Goal: Task Accomplishment & Management: Manage account settings

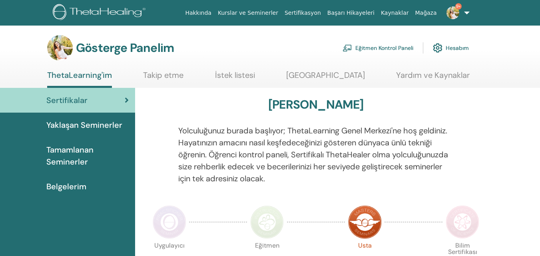
click at [389, 46] on font "Eğitmen Kontrol Paneli" at bounding box center [385, 48] width 58 height 7
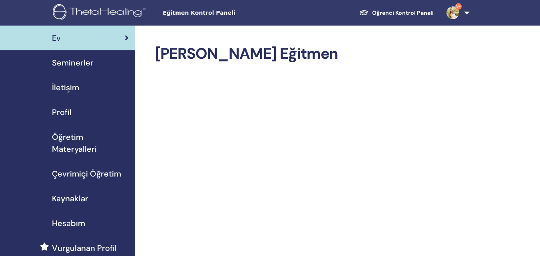
click at [72, 68] on span "Seminerler" at bounding box center [73, 63] width 42 height 12
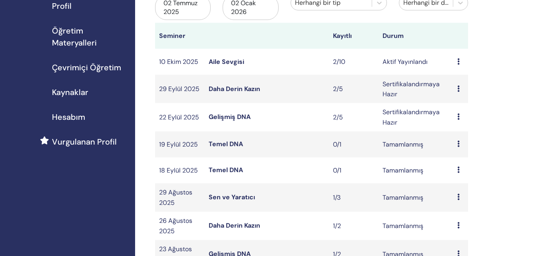
scroll to position [111, 0]
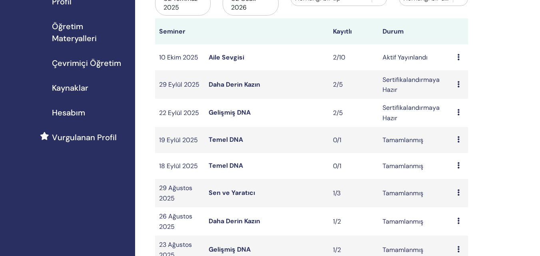
click at [459, 113] on icon at bounding box center [459, 112] width 2 height 6
click at [466, 145] on font "Katılımcılar" at bounding box center [462, 143] width 33 height 8
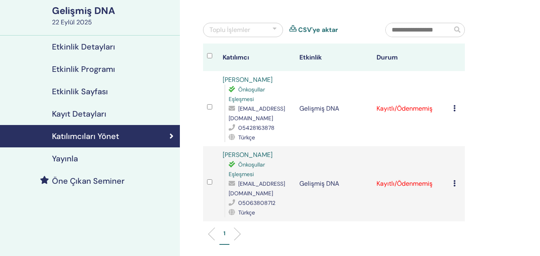
scroll to position [77, 0]
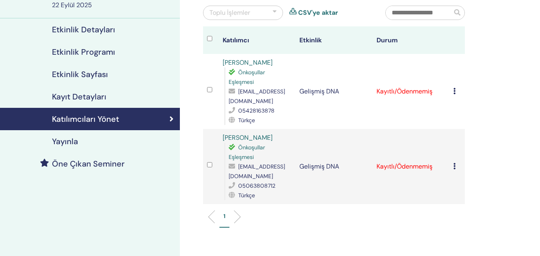
click at [456, 92] on icon at bounding box center [455, 91] width 2 height 6
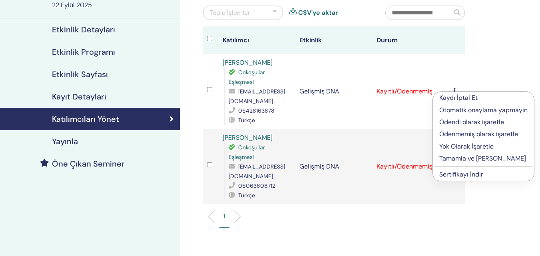
click at [478, 160] on font "Tamamla ve Onayla" at bounding box center [483, 158] width 87 height 8
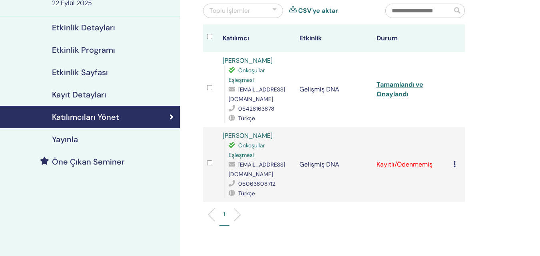
scroll to position [107, 0]
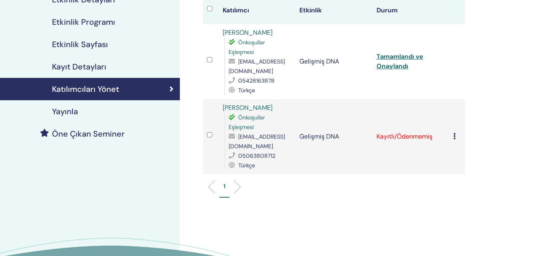
click at [456, 137] on icon at bounding box center [455, 136] width 2 height 6
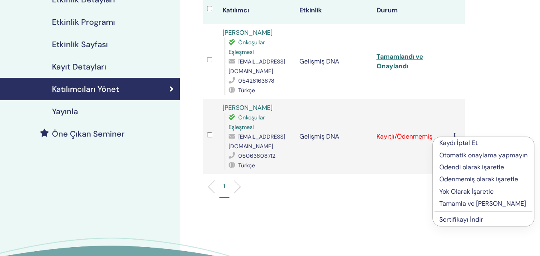
click at [467, 206] on font "Tamamla ve [PERSON_NAME]" at bounding box center [483, 204] width 87 height 8
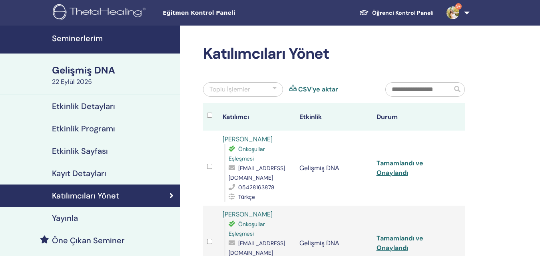
click at [88, 40] on font "Seminerlerim" at bounding box center [77, 38] width 51 height 10
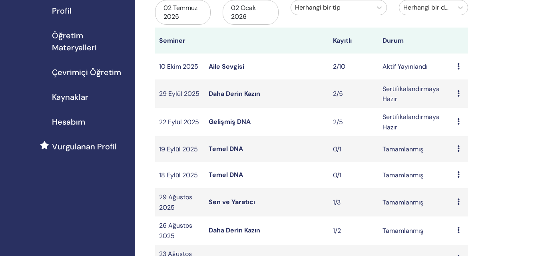
scroll to position [112, 0]
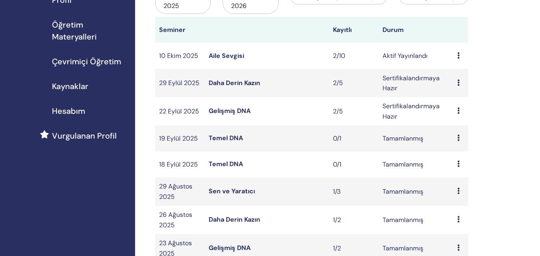
click at [459, 137] on icon at bounding box center [459, 138] width 2 height 6
click at [466, 154] on font "Katılımcılar" at bounding box center [461, 156] width 33 height 8
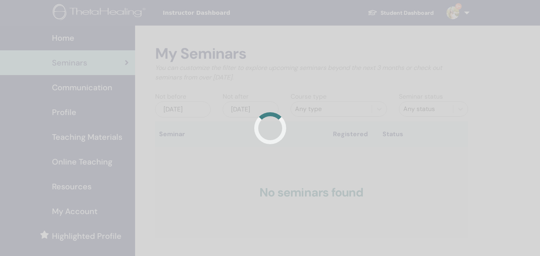
scroll to position [112, 0]
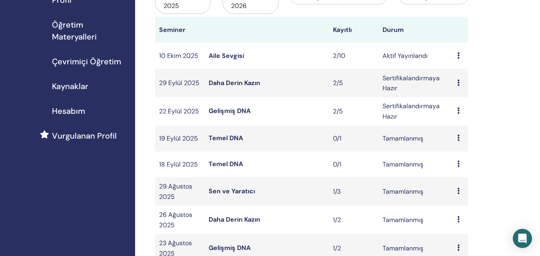
click at [458, 192] on icon at bounding box center [459, 191] width 2 height 6
click at [461, 209] on font "Katılımcılar" at bounding box center [461, 210] width 33 height 8
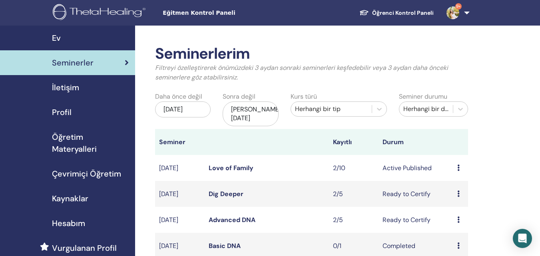
scroll to position [112, 0]
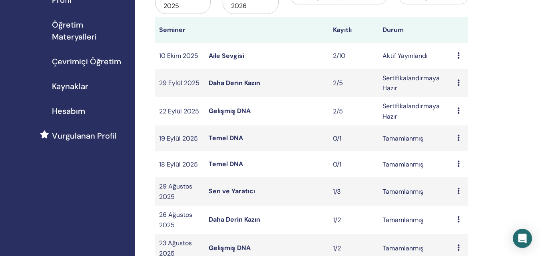
click at [458, 164] on icon at bounding box center [459, 164] width 2 height 6
click at [460, 84] on icon at bounding box center [459, 83] width 2 height 6
click at [462, 90] on font "Önizleme" at bounding box center [459, 90] width 27 height 8
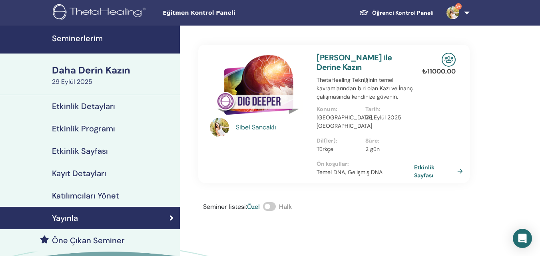
click at [90, 196] on font "Katılımcıları Yönet" at bounding box center [85, 196] width 67 height 10
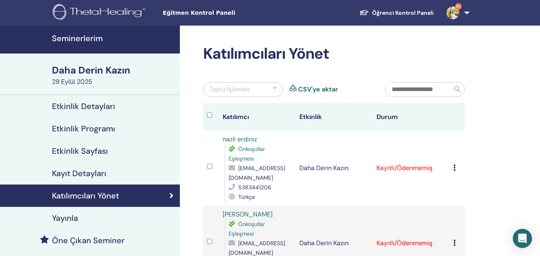
click at [72, 176] on font "Kayıt Detayları" at bounding box center [79, 173] width 54 height 10
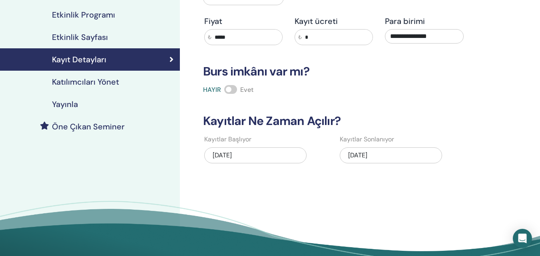
scroll to position [72, 0]
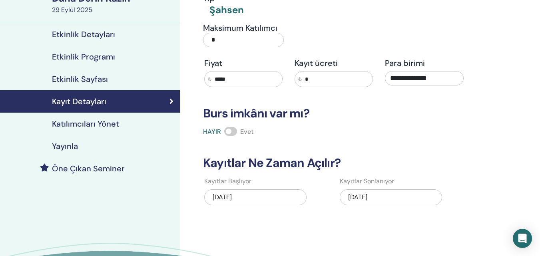
click at [364, 199] on font "30.09.2025" at bounding box center [357, 197] width 19 height 8
click at [358, 194] on font "30.09.2025" at bounding box center [357, 197] width 19 height 8
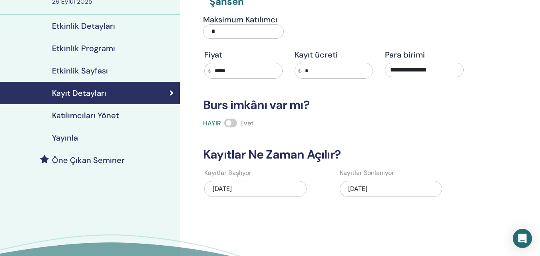
scroll to position [0, 0]
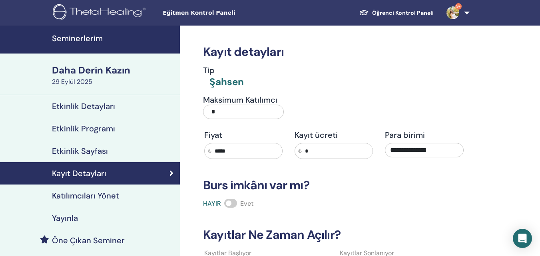
click at [70, 41] on font "Seminerlerim" at bounding box center [77, 38] width 51 height 10
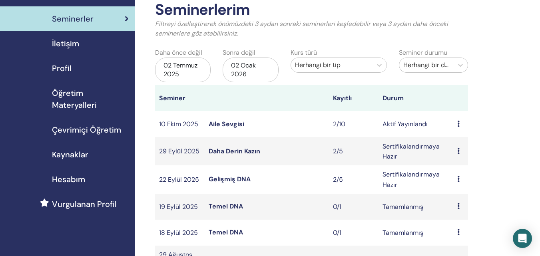
scroll to position [50, 0]
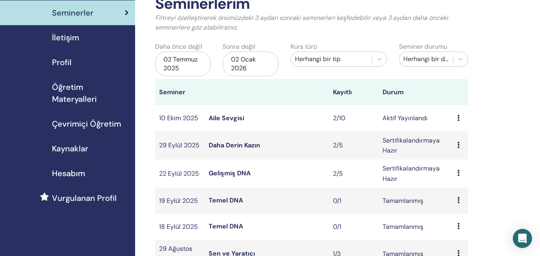
click at [459, 145] on icon at bounding box center [459, 145] width 2 height 6
click at [466, 172] on font "Katılımcılar" at bounding box center [461, 176] width 33 height 8
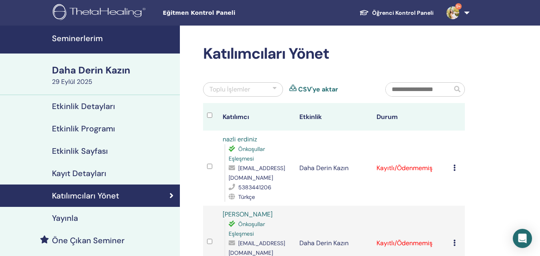
click at [454, 169] on icon at bounding box center [455, 168] width 2 height 6
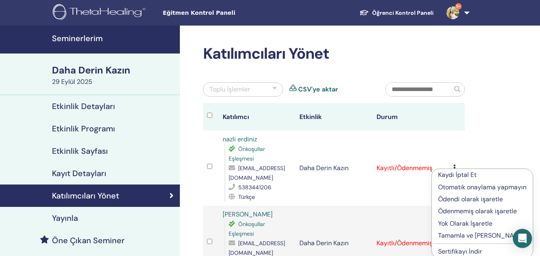
click at [464, 233] on font "Tamamla ve [PERSON_NAME]" at bounding box center [481, 236] width 87 height 8
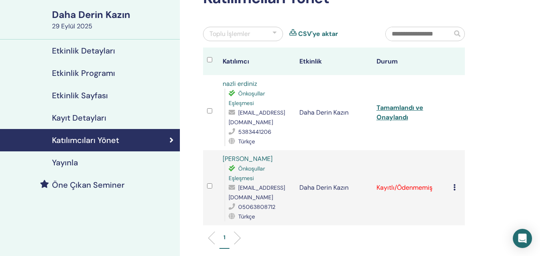
scroll to position [64, 0]
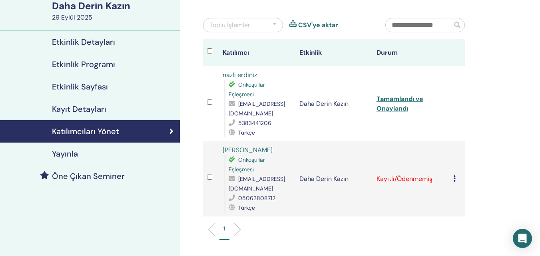
click at [454, 180] on icon at bounding box center [455, 179] width 2 height 6
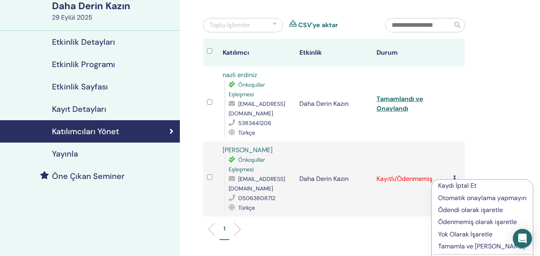
click at [470, 249] on font "Tamamla ve Onayla" at bounding box center [481, 246] width 87 height 8
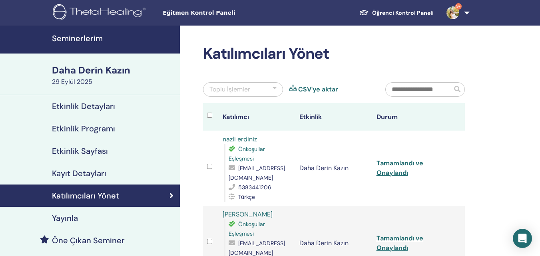
click at [73, 42] on font "Seminerlerim" at bounding box center [77, 38] width 51 height 10
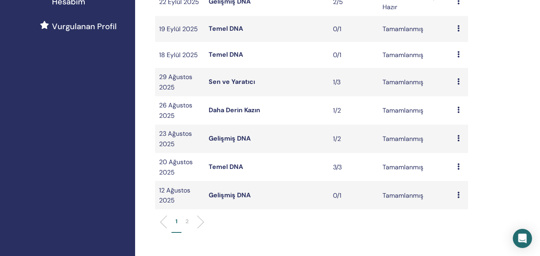
scroll to position [267, 0]
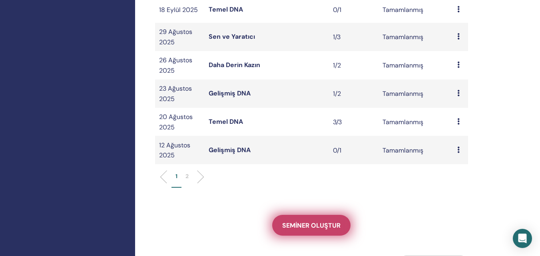
click at [305, 228] on font "Seminer oluştur" at bounding box center [311, 226] width 58 height 8
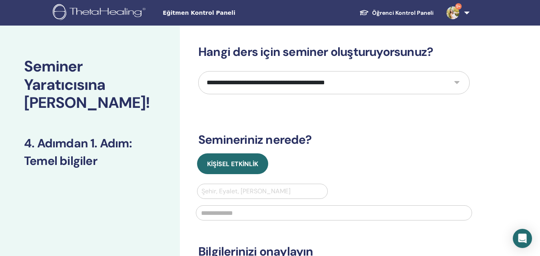
click at [286, 74] on select "**********" at bounding box center [334, 82] width 272 height 23
select select "*"
click at [198, 71] on select "**********" at bounding box center [334, 82] width 272 height 23
click at [273, 187] on div at bounding box center [263, 191] width 122 height 11
type input "*****"
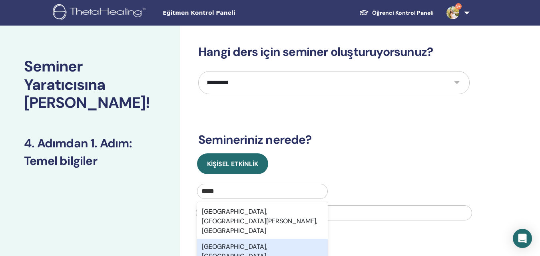
click at [238, 243] on font "Balıkesir, TUR" at bounding box center [235, 252] width 66 height 18
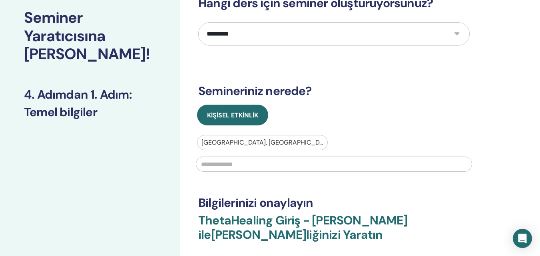
scroll to position [57, 0]
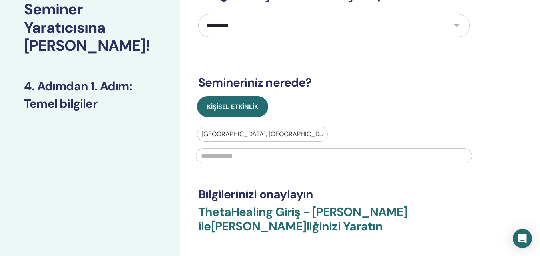
click at [272, 157] on input "text" at bounding box center [334, 155] width 276 height 15
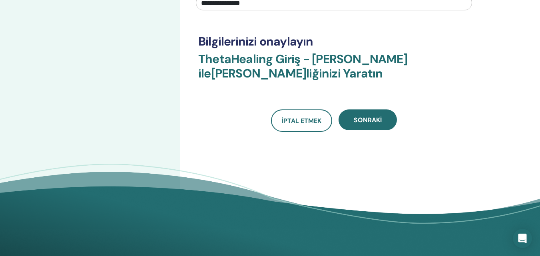
scroll to position [277, 0]
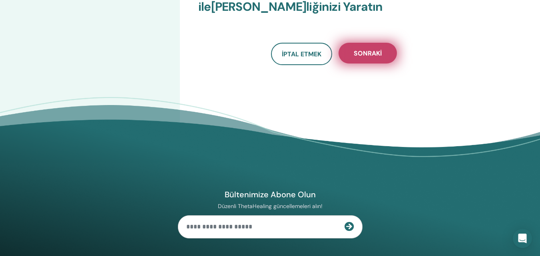
type input "**********"
click at [374, 47] on button "Sonraki" at bounding box center [368, 53] width 58 height 21
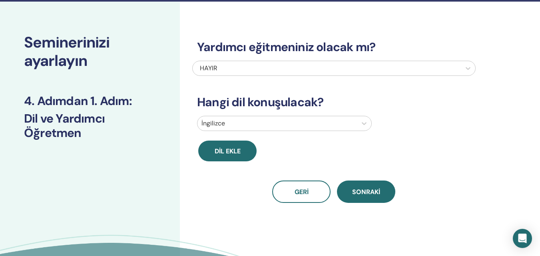
scroll to position [22, 0]
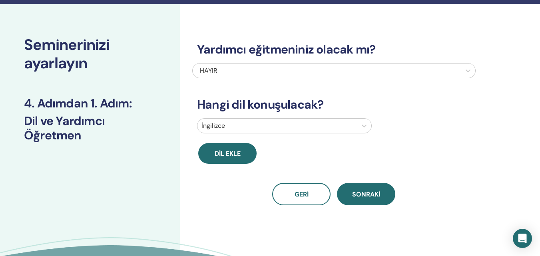
click at [243, 125] on div at bounding box center [278, 125] width 152 height 11
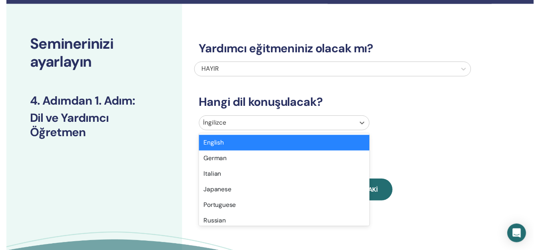
scroll to position [25, 0]
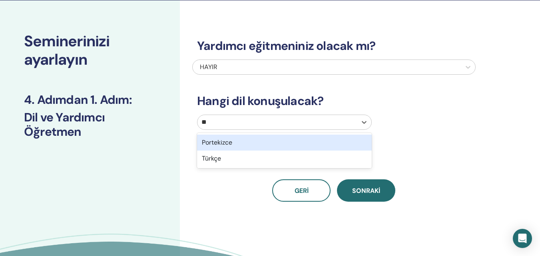
type input "***"
click at [250, 150] on div "Türkçe" at bounding box center [284, 143] width 175 height 16
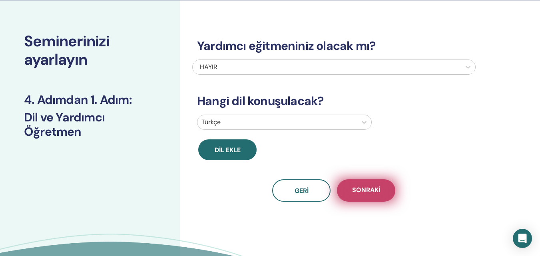
click at [374, 188] on font "Sonraki" at bounding box center [366, 190] width 28 height 8
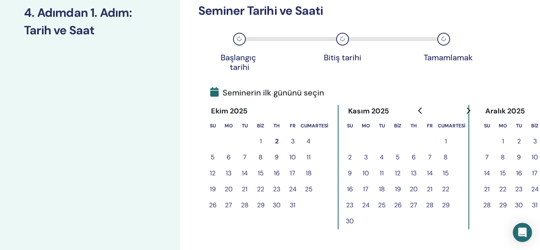
scroll to position [201, 0]
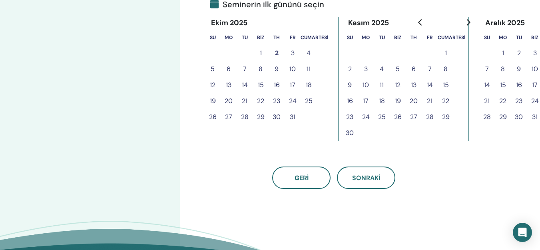
click at [262, 49] on button "1" at bounding box center [261, 53] width 16 height 16
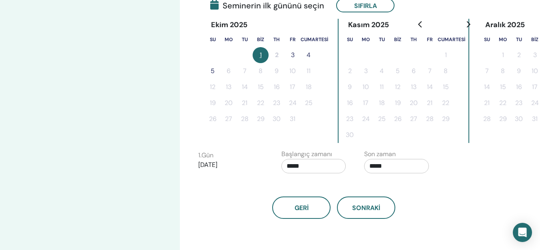
click at [292, 54] on font "3" at bounding box center [293, 55] width 4 height 8
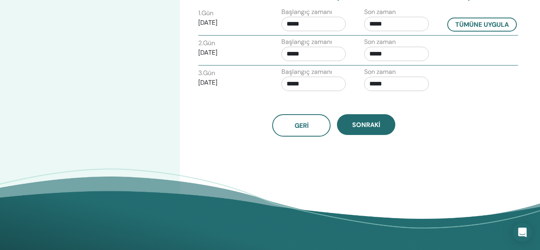
scroll to position [348, 0]
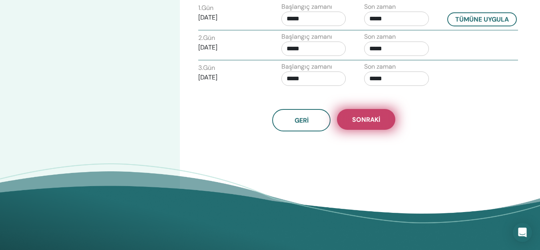
click at [380, 124] on font "Sonraki" at bounding box center [366, 120] width 28 height 8
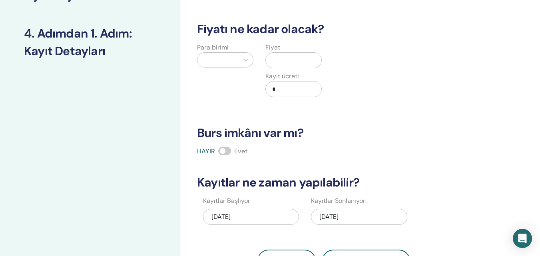
scroll to position [89, 0]
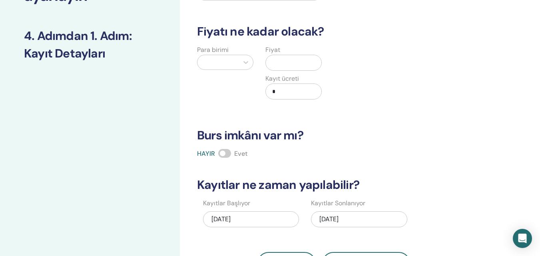
click at [212, 64] on div at bounding box center [218, 62] width 33 height 11
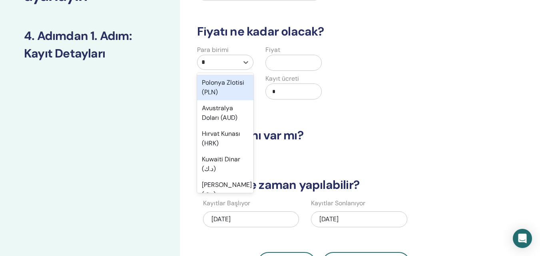
type input "**"
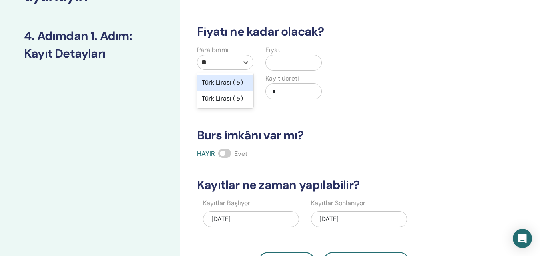
click at [222, 82] on font "Türk Lirası (₺)" at bounding box center [222, 82] width 41 height 8
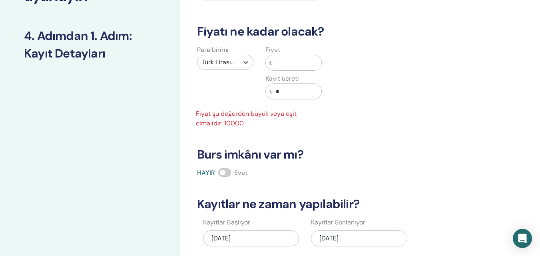
click at [285, 58] on input "text" at bounding box center [297, 62] width 49 height 15
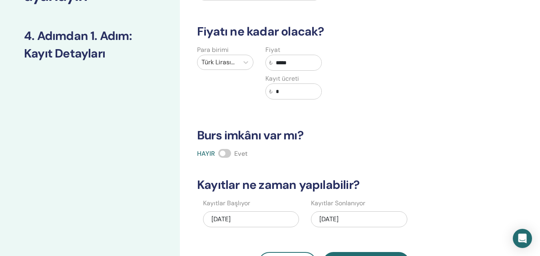
type input "*****"
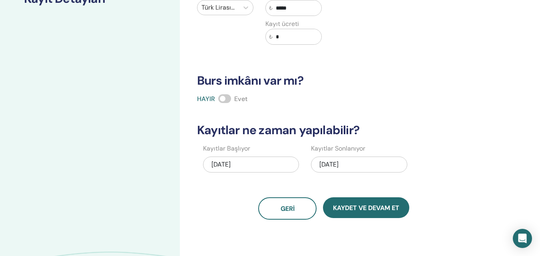
scroll to position [159, 0]
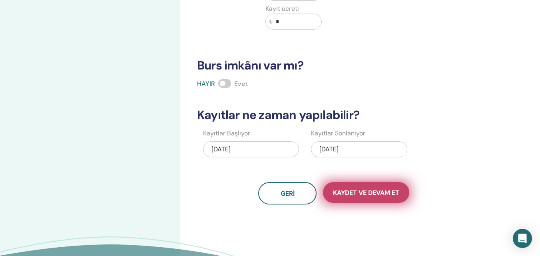
click at [387, 193] on font "Kaydet ve Devam Et" at bounding box center [366, 193] width 66 height 8
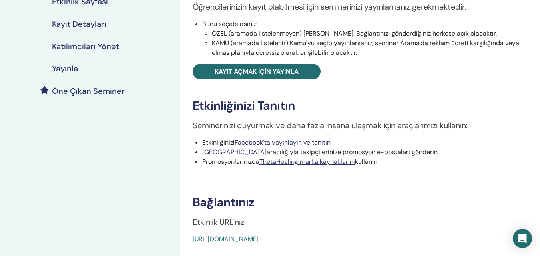
scroll to position [170, 0]
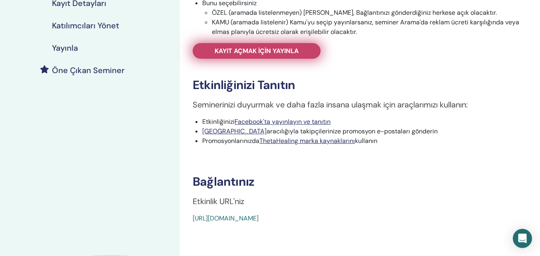
click at [271, 51] on font "Kayıt açmak için yayınla" at bounding box center [257, 51] width 84 height 8
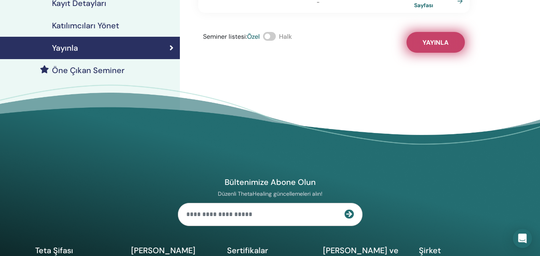
click at [450, 32] on button "Yayınla" at bounding box center [436, 42] width 58 height 21
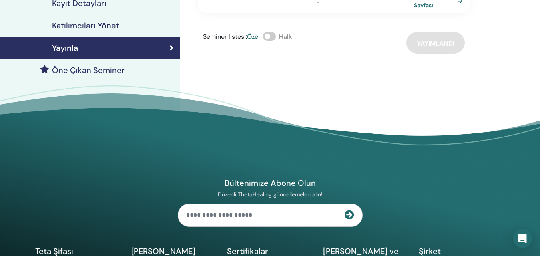
click at [113, 26] on font "Katılımcıları Yönet" at bounding box center [85, 25] width 67 height 10
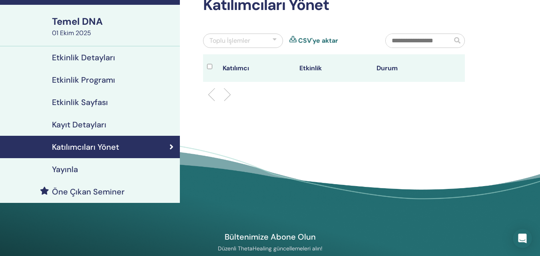
scroll to position [39, 0]
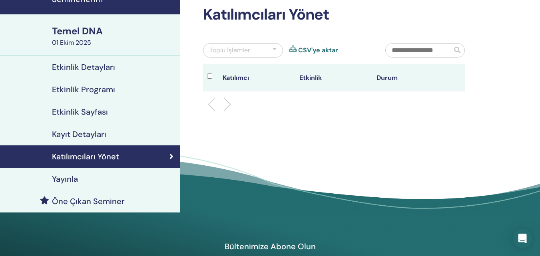
click at [80, 132] on font "Kayıt Detayları" at bounding box center [79, 134] width 54 height 10
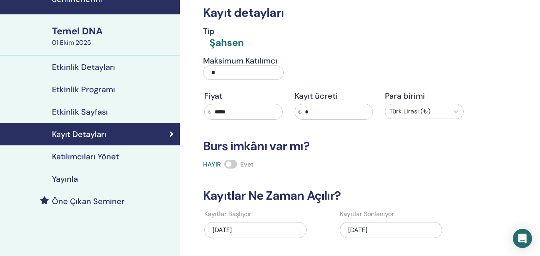
click at [80, 180] on div "Yayınla" at bounding box center [89, 179] width 167 height 10
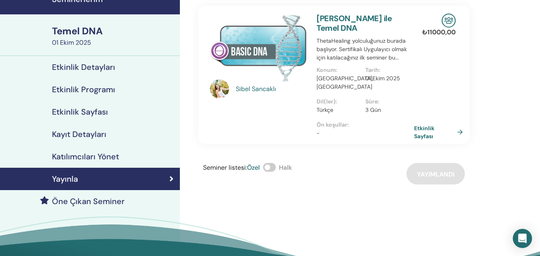
click at [94, 152] on font "Katılımcıları Yönet" at bounding box center [85, 157] width 67 height 10
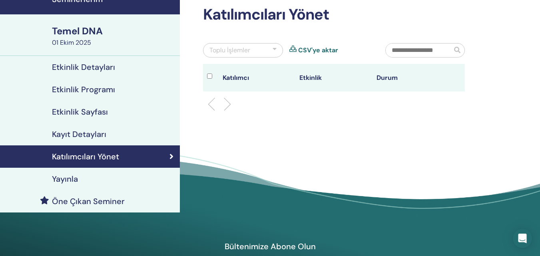
click at [87, 180] on div "Yayınla" at bounding box center [89, 179] width 167 height 10
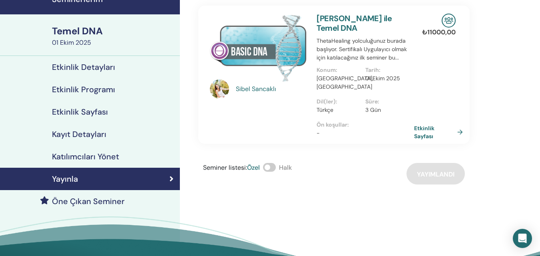
click at [70, 6] on link "Seminerlerim" at bounding box center [90, 0] width 180 height 28
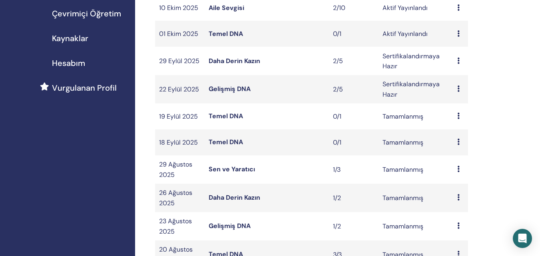
scroll to position [236, 0]
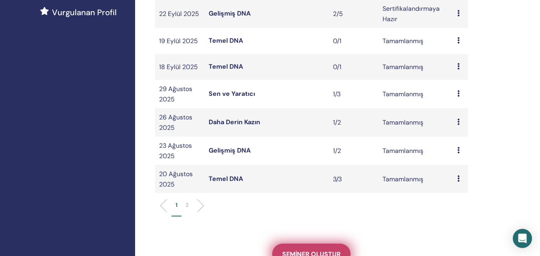
click at [324, 247] on link "Seminer oluştur" at bounding box center [311, 254] width 78 height 21
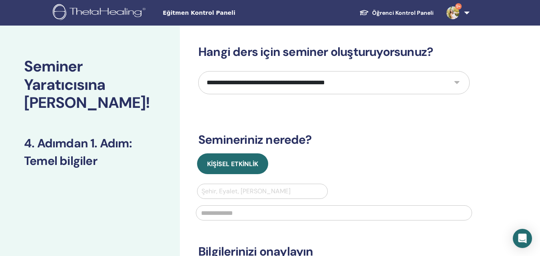
click at [311, 94] on select "**********" at bounding box center [334, 82] width 272 height 23
select select "*"
click at [198, 71] on select "**********" at bounding box center [334, 82] width 272 height 23
click at [258, 194] on div at bounding box center [263, 191] width 122 height 11
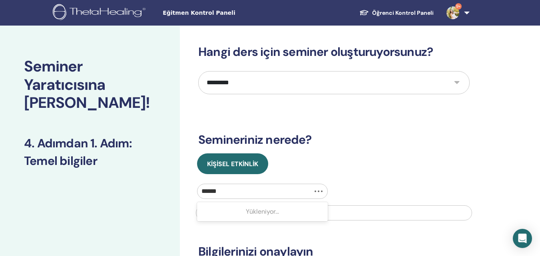
type input "*******"
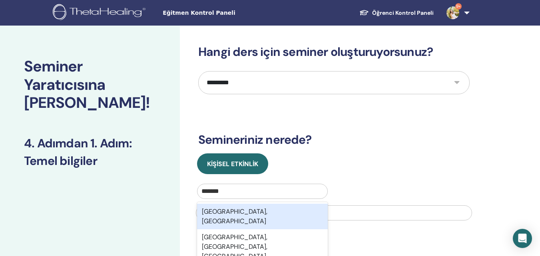
click at [254, 214] on div "Balıkesir, TUR" at bounding box center [262, 217] width 131 height 26
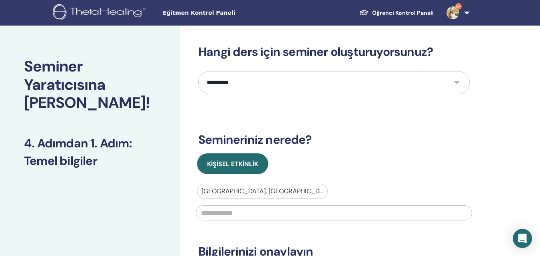
click at [253, 215] on input "text" at bounding box center [334, 213] width 276 height 15
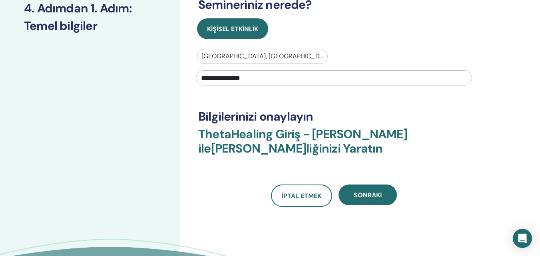
scroll to position [152, 0]
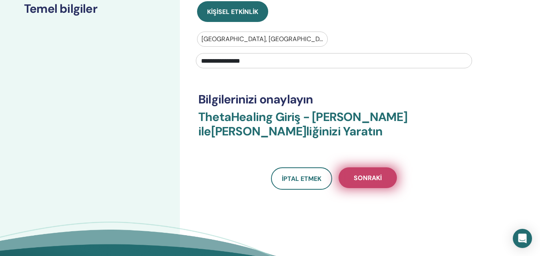
type input "**********"
click at [380, 173] on button "Sonraki" at bounding box center [368, 178] width 58 height 21
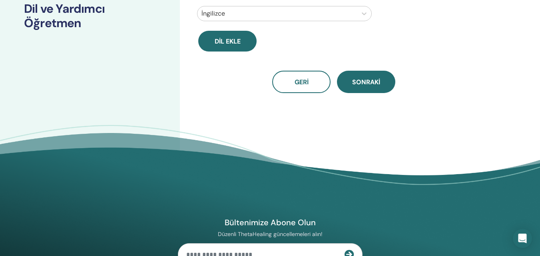
scroll to position [0, 0]
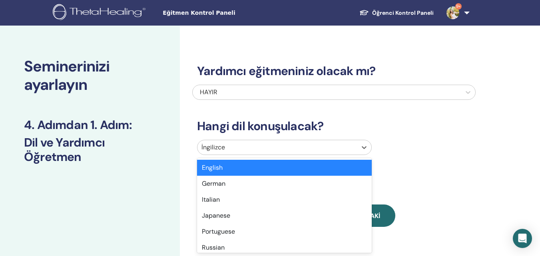
click at [280, 144] on div at bounding box center [278, 147] width 152 height 11
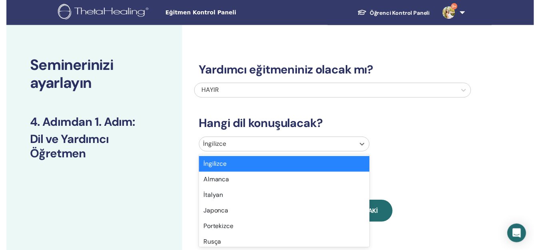
scroll to position [25, 0]
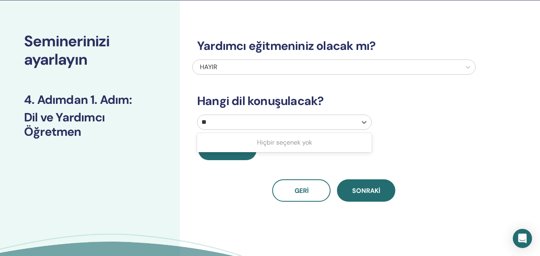
type input "***"
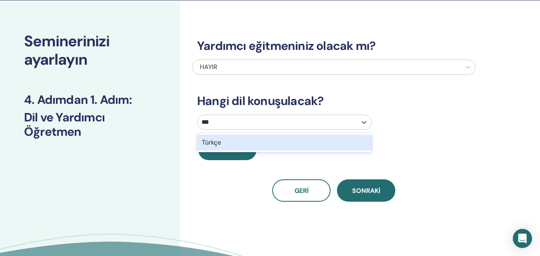
click at [279, 144] on div "Türkçe" at bounding box center [284, 143] width 175 height 16
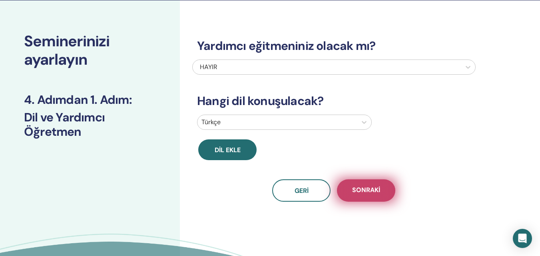
click at [375, 198] on button "Sonraki" at bounding box center [366, 191] width 58 height 22
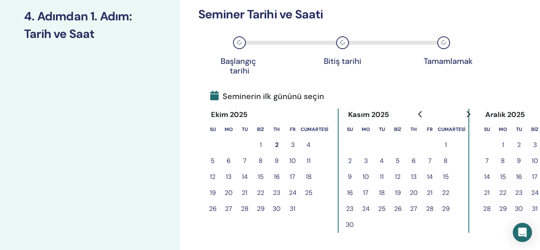
scroll to position [117, 0]
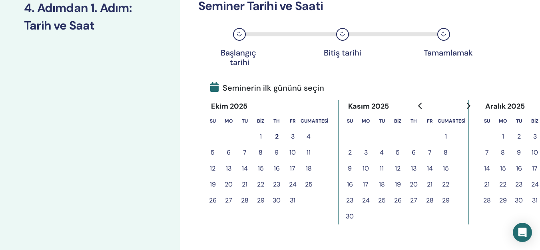
click at [310, 138] on font "4" at bounding box center [309, 136] width 4 height 8
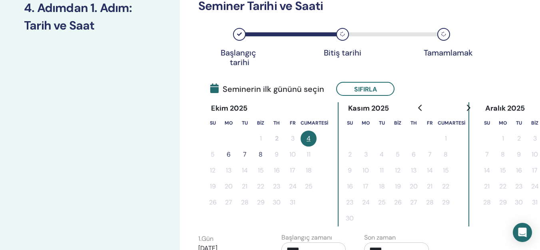
click at [227, 155] on font "6" at bounding box center [229, 154] width 4 height 8
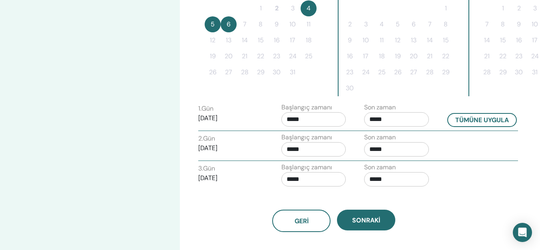
scroll to position [253, 0]
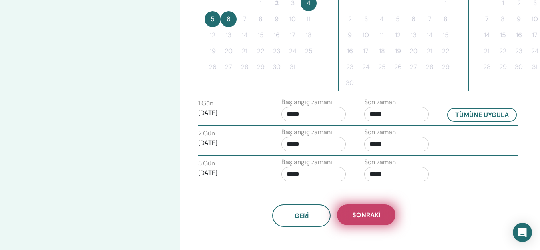
click at [367, 217] on font "Sonraki" at bounding box center [366, 215] width 28 height 8
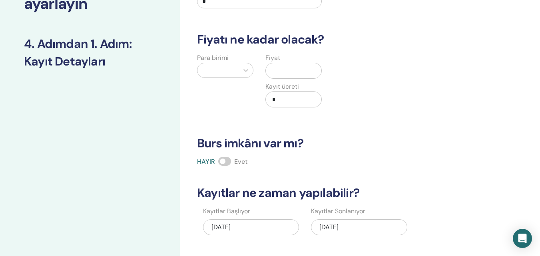
scroll to position [6, 0]
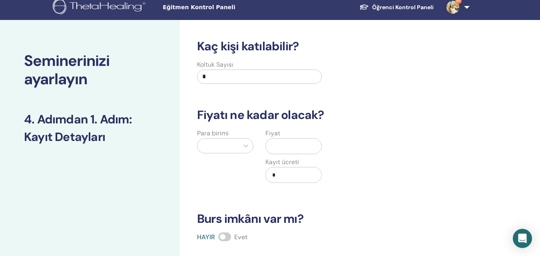
drag, startPoint x: 204, startPoint y: 76, endPoint x: 167, endPoint y: 83, distance: 38.0
click at [167, 83] on div "Seminerinizi ayarlayın 4. Adımdan 1. Adım : Kayıt Detayları Kaç kişi katılabili…" at bounding box center [270, 245] width 540 height 450
type input "*"
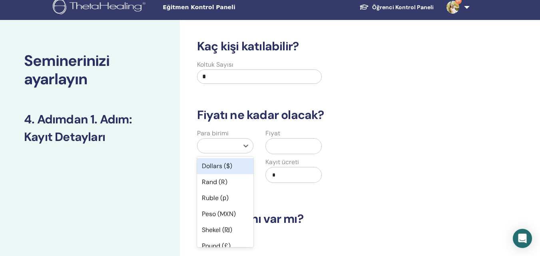
click at [226, 149] on div at bounding box center [218, 145] width 33 height 11
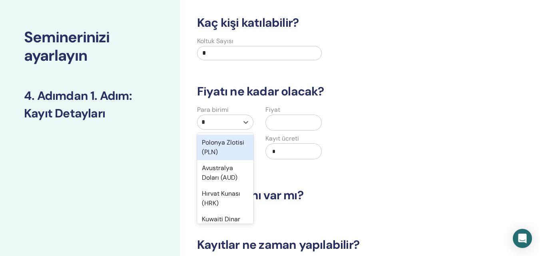
type input "**"
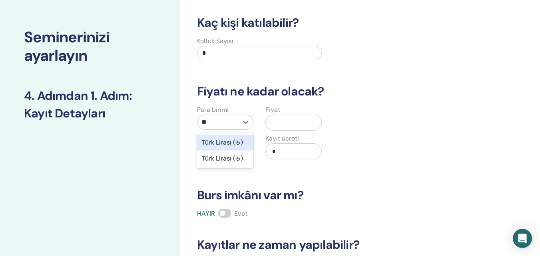
click at [220, 140] on font "Türk Lirası (₺)" at bounding box center [222, 142] width 41 height 8
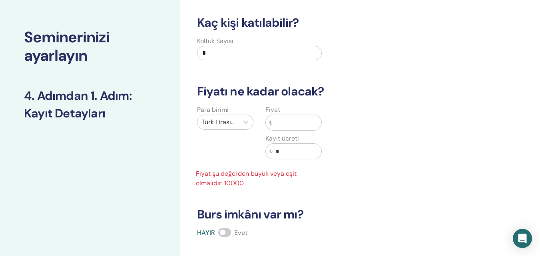
click at [293, 122] on input "text" at bounding box center [297, 122] width 49 height 15
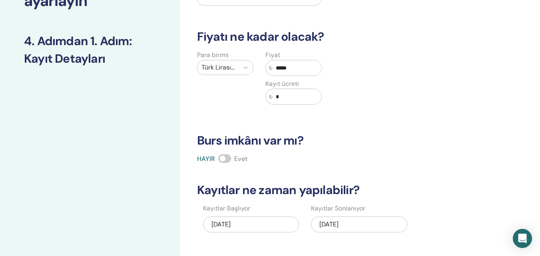
scroll to position [121, 0]
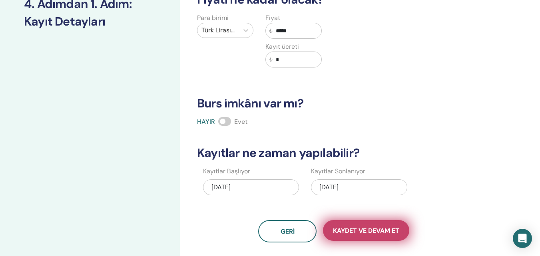
type input "*****"
click at [361, 237] on button "Kaydet ve Devam Et" at bounding box center [366, 230] width 86 height 21
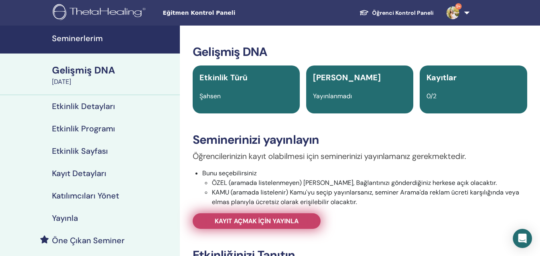
click at [264, 219] on font "Kayıt açmak için yayınla" at bounding box center [257, 221] width 84 height 8
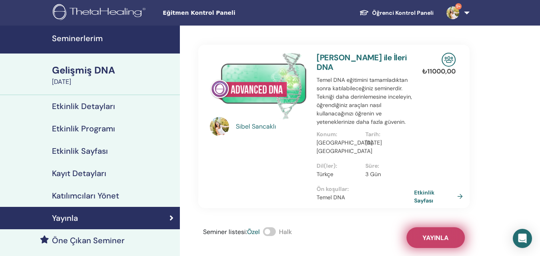
click at [446, 234] on font "Yayınla" at bounding box center [436, 238] width 26 height 8
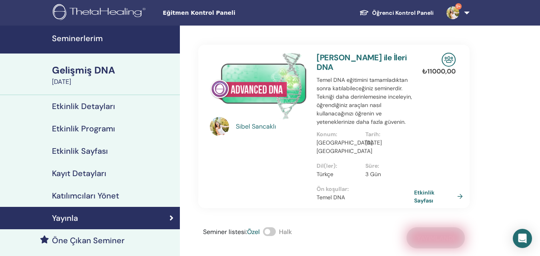
click at [81, 31] on link "Seminerlerim" at bounding box center [90, 40] width 180 height 28
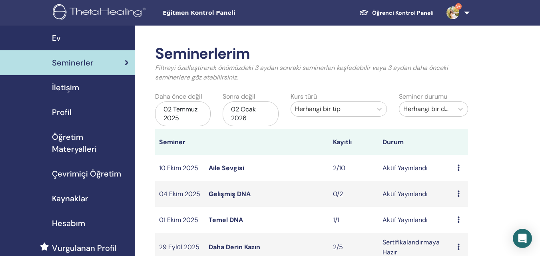
click at [459, 222] on icon at bounding box center [459, 220] width 2 height 6
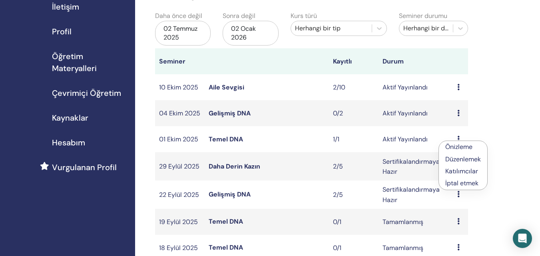
scroll to position [141, 0]
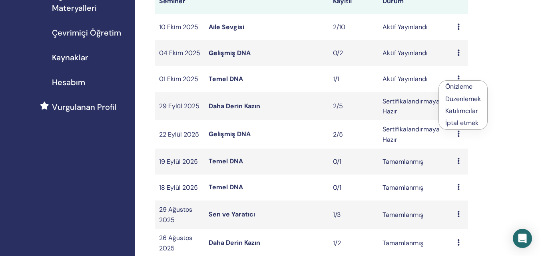
click at [471, 110] on font "Katılımcılar" at bounding box center [462, 111] width 33 height 8
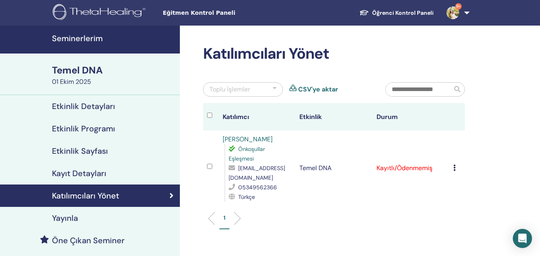
click at [454, 167] on icon at bounding box center [455, 168] width 2 height 6
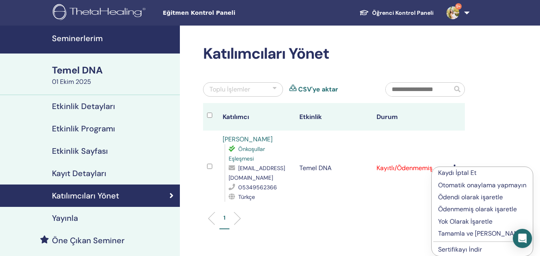
click at [473, 233] on font "Tamamla ve Onayla" at bounding box center [481, 234] width 87 height 8
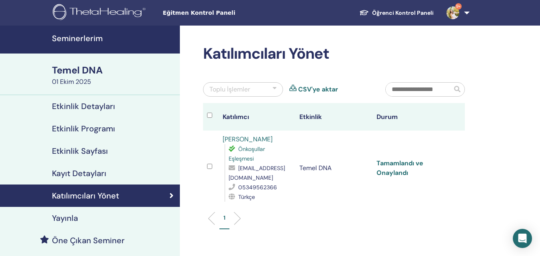
click at [392, 169] on font "Tamamlandı ve Onaylandı" at bounding box center [400, 168] width 47 height 18
click at [86, 34] on font "Seminerlerim" at bounding box center [77, 38] width 51 height 10
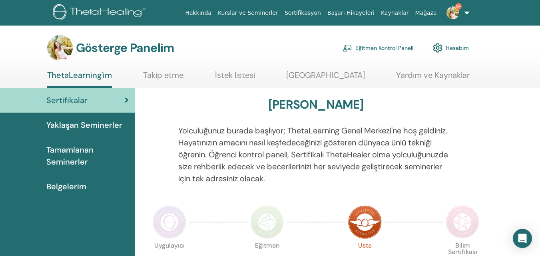
click at [390, 43] on link "Eğitmen Kontrol Paneli" at bounding box center [378, 48] width 71 height 18
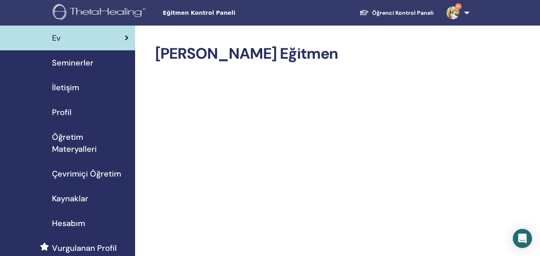
click at [78, 68] on font "Seminerler" at bounding box center [73, 63] width 42 height 10
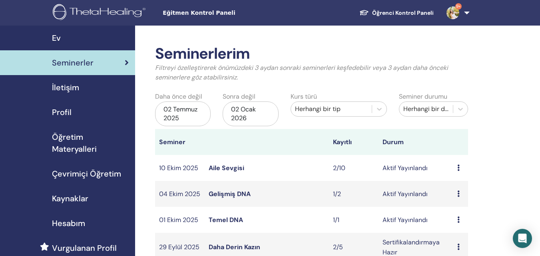
click at [459, 193] on icon at bounding box center [459, 194] width 2 height 6
click at [470, 220] on font "Katılımcılar" at bounding box center [461, 223] width 33 height 8
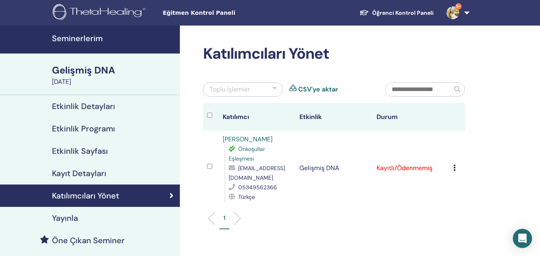
click at [452, 168] on td "Kaydı İptal Et Otomatik onaylama yapmayın Ödendi olarak işaretle Ödenmemiş olar…" at bounding box center [458, 168] width 16 height 75
click at [456, 168] on div "Kaydı İptal Et Otomatik onaylama yapmayın Ödendi olarak işaretle Ödenmemiş olar…" at bounding box center [458, 169] width 8 height 10
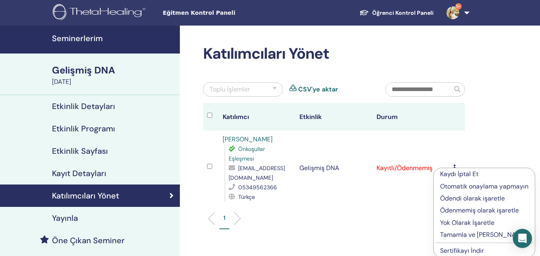
click at [473, 234] on font "Tamamla ve Onayla" at bounding box center [483, 235] width 87 height 8
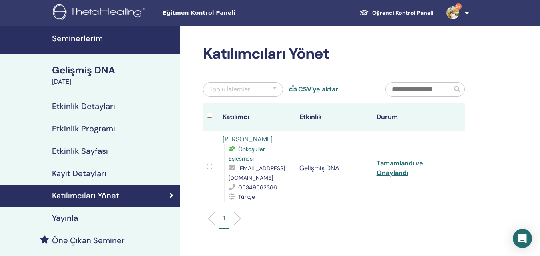
click at [99, 36] on font "Seminerlerim" at bounding box center [77, 38] width 51 height 10
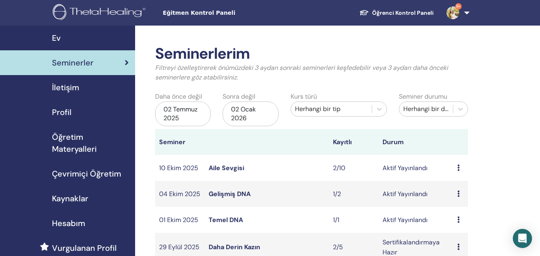
click at [74, 61] on font "Seminerler" at bounding box center [73, 63] width 42 height 10
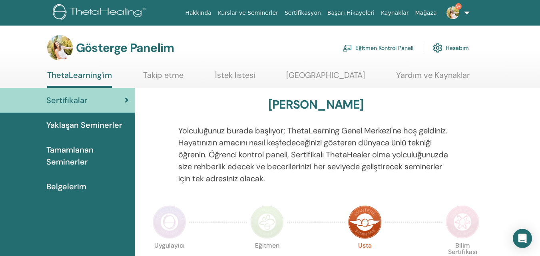
click at [385, 49] on font "Eğitmen Kontrol Paneli" at bounding box center [385, 48] width 58 height 7
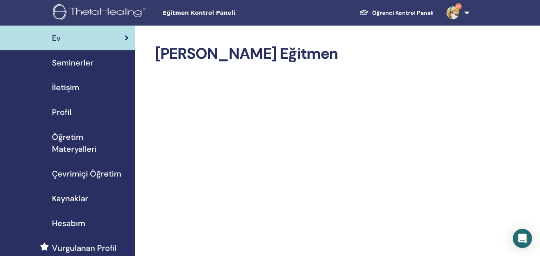
click at [86, 60] on font "Seminerler" at bounding box center [73, 63] width 42 height 10
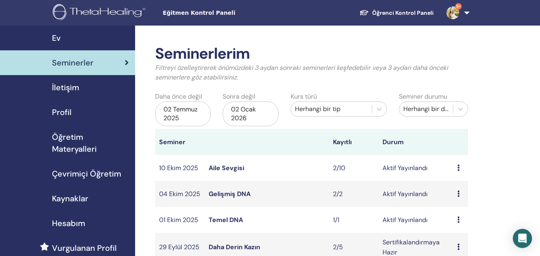
click at [459, 195] on icon at bounding box center [459, 194] width 2 height 6
click at [460, 225] on font "Katılımcılar" at bounding box center [462, 225] width 33 height 8
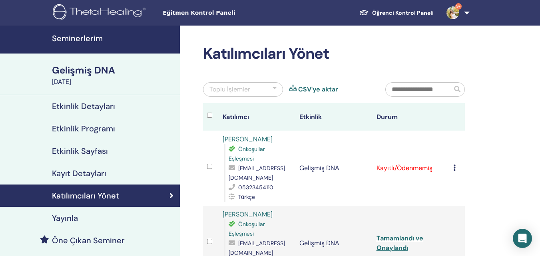
click at [454, 168] on icon at bounding box center [455, 168] width 2 height 6
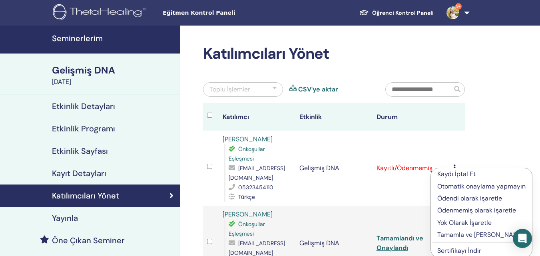
click at [466, 235] on font "Tamamla ve [PERSON_NAME]" at bounding box center [481, 235] width 87 height 8
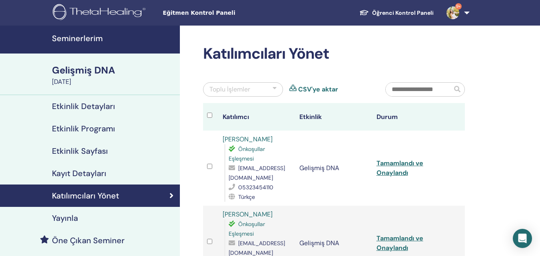
click at [78, 35] on font "Seminerlerim" at bounding box center [77, 38] width 51 height 10
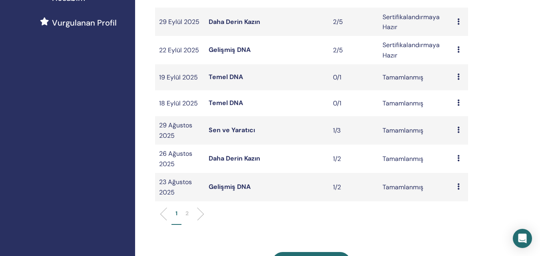
scroll to position [264, 0]
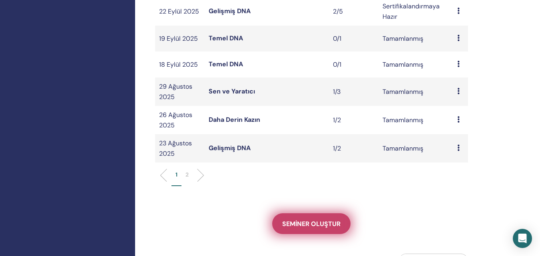
click at [328, 223] on font "Seminer oluştur" at bounding box center [311, 224] width 58 height 8
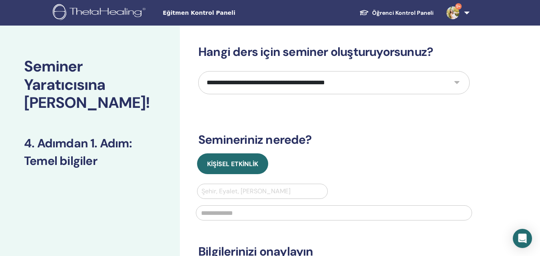
click at [294, 80] on select "**********" at bounding box center [334, 82] width 272 height 23
select select "**"
click at [198, 71] on select "**********" at bounding box center [334, 82] width 272 height 23
click at [299, 194] on div at bounding box center [263, 191] width 122 height 11
type input "*********"
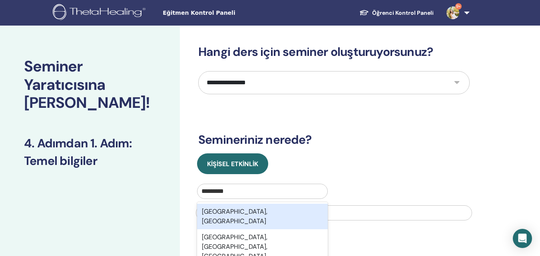
click at [280, 212] on div "[GEOGRAPHIC_DATA], [GEOGRAPHIC_DATA]" at bounding box center [262, 217] width 131 height 26
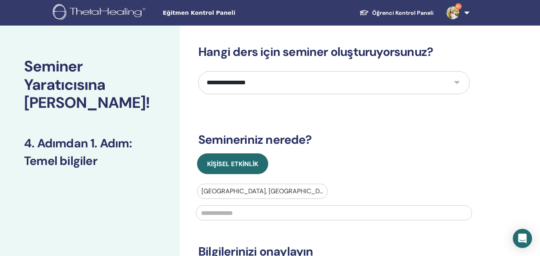
click at [277, 214] on input "text" at bounding box center [334, 213] width 276 height 15
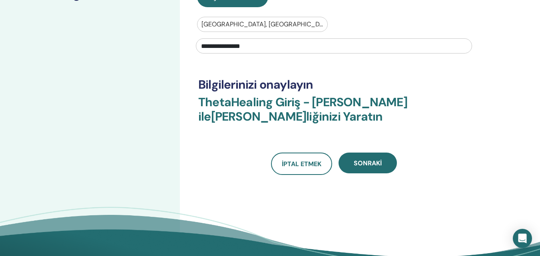
scroll to position [168, 0]
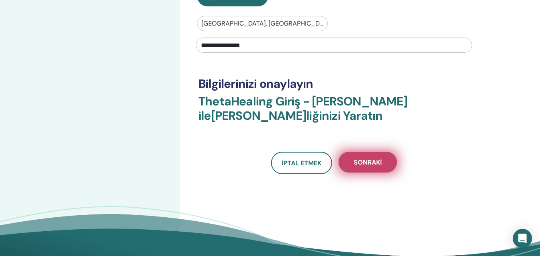
type input "**********"
click at [374, 162] on font "Sonraki" at bounding box center [368, 162] width 28 height 8
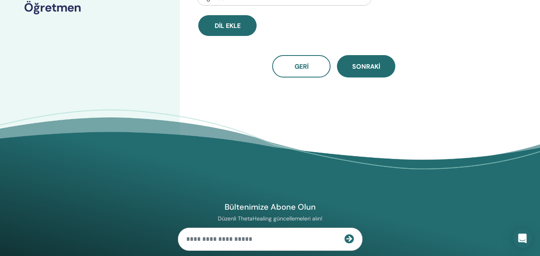
scroll to position [0, 0]
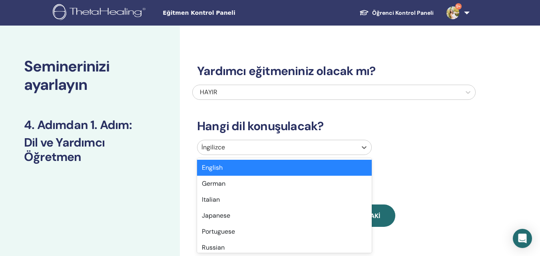
click at [218, 145] on div at bounding box center [278, 147] width 152 height 11
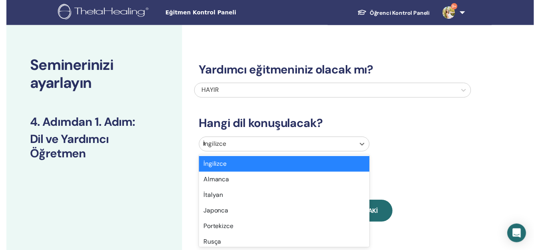
scroll to position [25, 0]
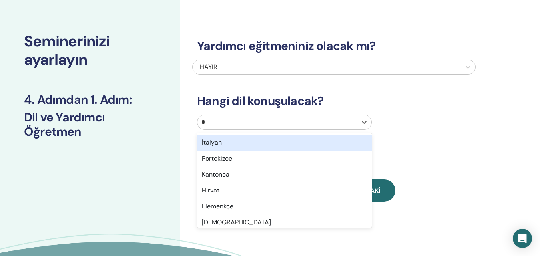
type input "**"
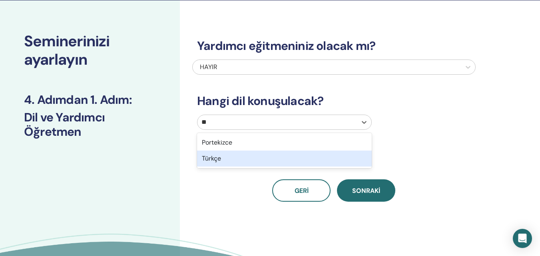
click at [218, 157] on font "Türkçe" at bounding box center [211, 158] width 19 height 8
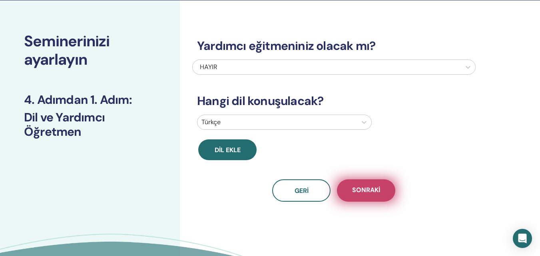
click at [383, 187] on button "Sonraki" at bounding box center [366, 191] width 58 height 22
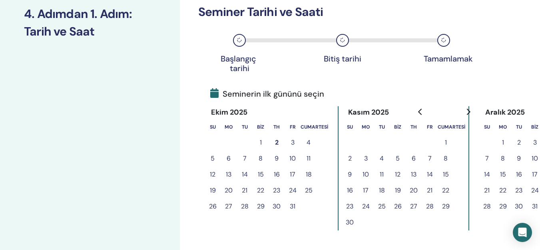
scroll to position [112, 0]
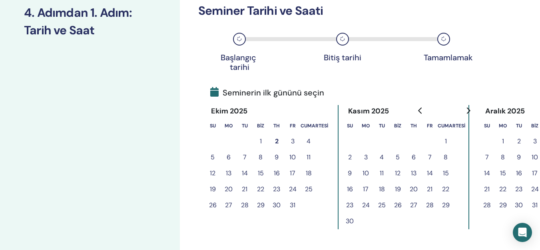
click at [246, 154] on font "7" at bounding box center [245, 157] width 4 height 8
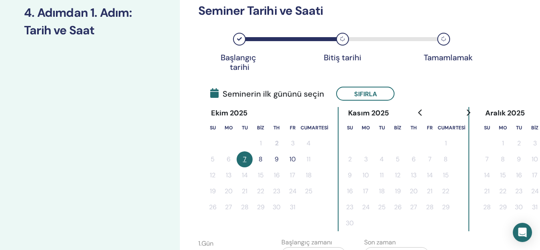
click at [259, 158] on font "8" at bounding box center [261, 159] width 4 height 8
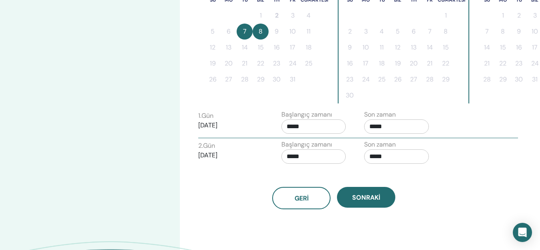
scroll to position [247, 0]
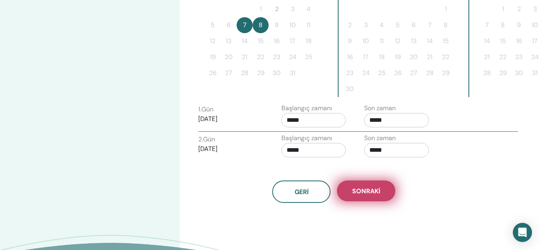
click at [383, 188] on button "Sonraki" at bounding box center [366, 191] width 58 height 21
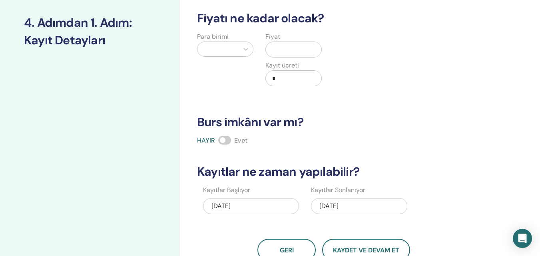
scroll to position [35, 0]
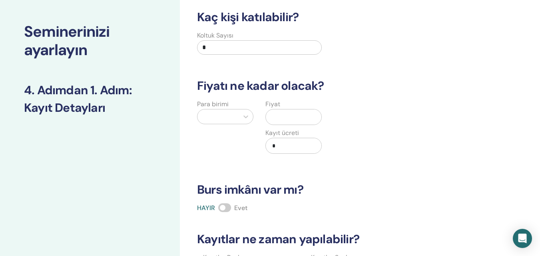
drag, startPoint x: 204, startPoint y: 47, endPoint x: 194, endPoint y: 48, distance: 10.9
click at [194, 48] on div "Koltuk Sayısı *" at bounding box center [259, 45] width 137 height 29
type input "*"
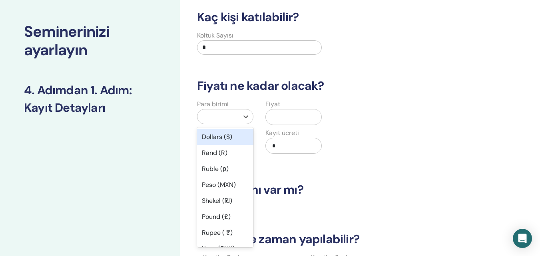
click at [229, 114] on div at bounding box center [218, 116] width 33 height 11
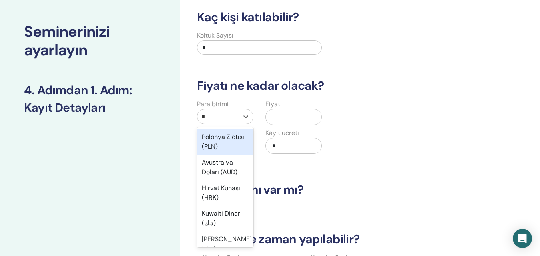
type input "**"
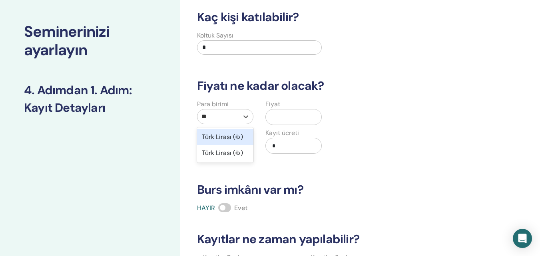
click at [227, 136] on font "Türk Lirası (₺)" at bounding box center [222, 137] width 41 height 8
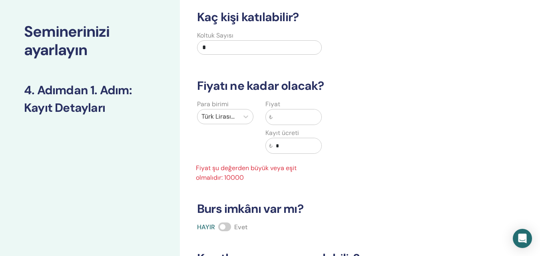
click at [288, 120] on input "text" at bounding box center [297, 117] width 49 height 15
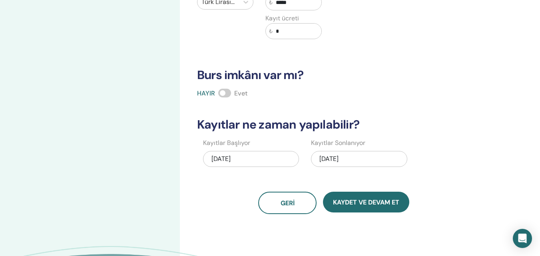
scroll to position [154, 0]
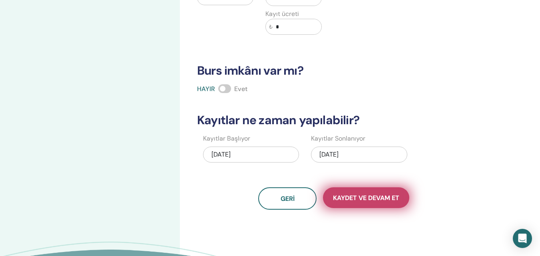
type input "*****"
click at [370, 199] on font "Kaydet ve Devam Et" at bounding box center [366, 198] width 66 height 8
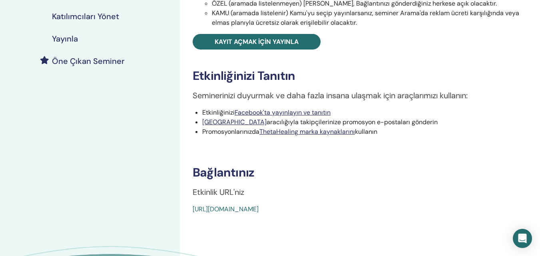
scroll to position [181, 0]
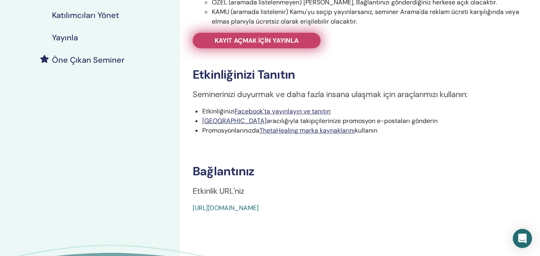
click at [265, 40] on font "Kayıt açmak için yayınla" at bounding box center [257, 40] width 84 height 8
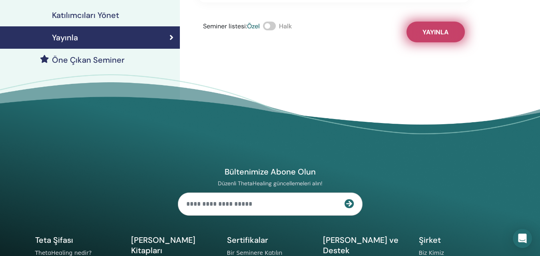
click at [441, 30] on button "Yayınla" at bounding box center [436, 32] width 58 height 21
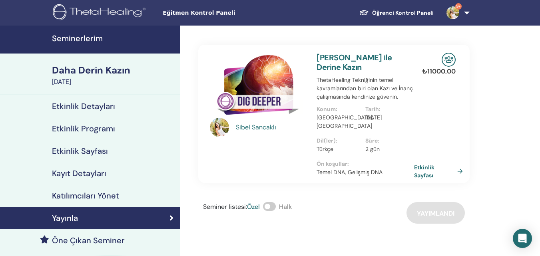
click at [82, 37] on font "Seminerlerim" at bounding box center [77, 38] width 51 height 10
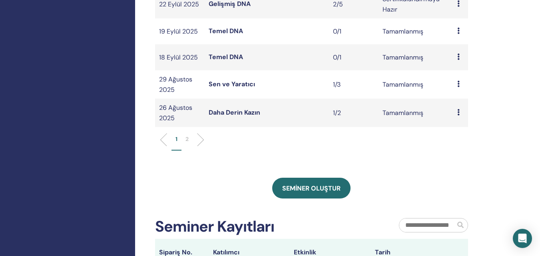
scroll to position [299, 0]
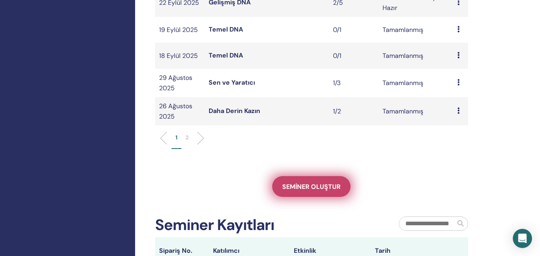
click at [322, 193] on link "Seminer oluştur" at bounding box center [311, 186] width 78 height 21
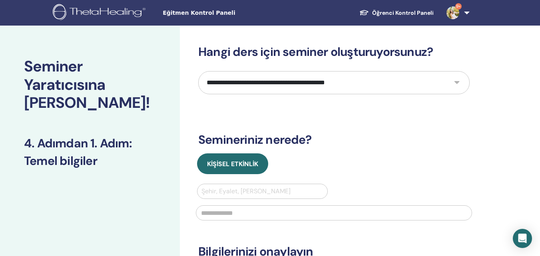
click at [329, 80] on select "**********" at bounding box center [334, 82] width 272 height 23
select select "****"
click at [198, 71] on select "**********" at bounding box center [334, 82] width 272 height 23
click at [253, 194] on div at bounding box center [263, 191] width 122 height 11
type input "******"
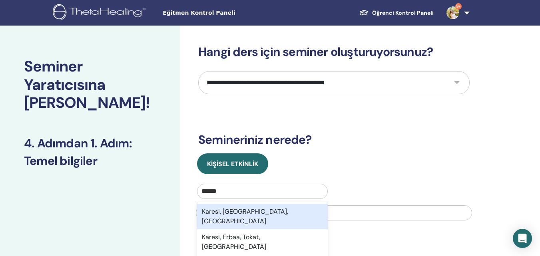
click at [248, 212] on font "Karesi, Balıkesir, TUR" at bounding box center [245, 217] width 86 height 18
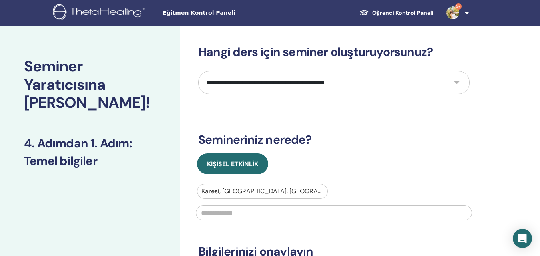
click at [248, 212] on input "text" at bounding box center [334, 213] width 276 height 15
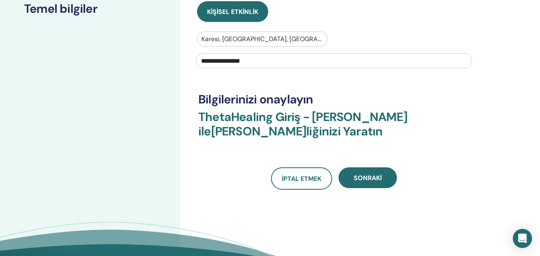
scroll to position [160, 0]
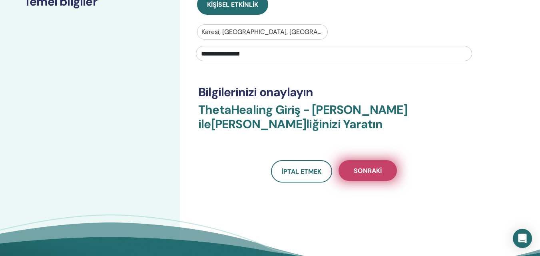
type input "**********"
click at [366, 169] on font "Sonraki" at bounding box center [368, 171] width 28 height 8
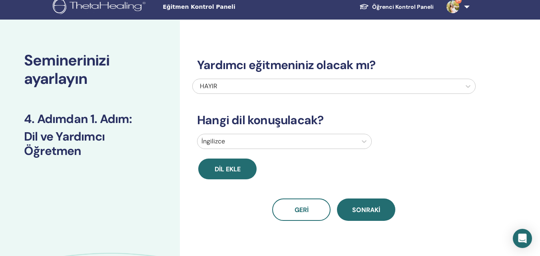
scroll to position [0, 0]
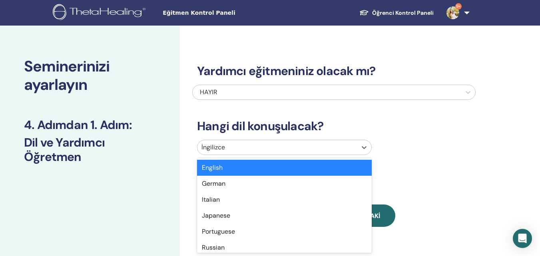
click at [304, 145] on div at bounding box center [278, 147] width 152 height 11
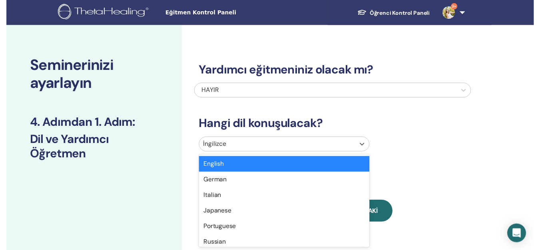
scroll to position [25, 0]
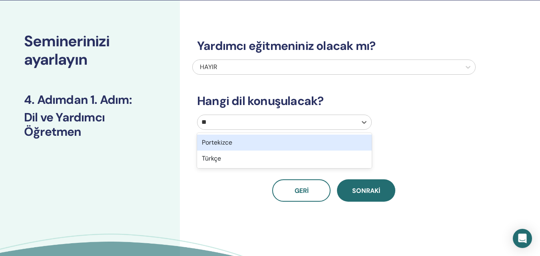
type input "***"
click at [304, 145] on div "Türkçe" at bounding box center [284, 143] width 175 height 16
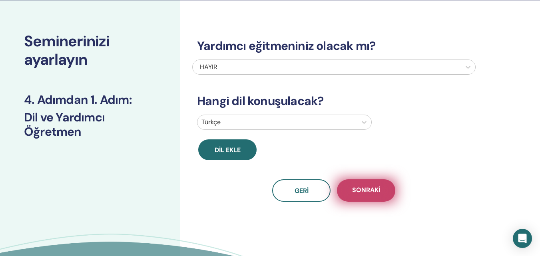
click at [364, 187] on font "Sonraki" at bounding box center [366, 190] width 28 height 8
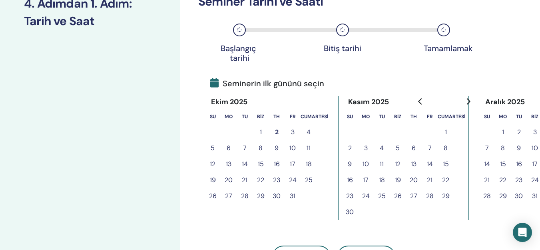
scroll to position [146, 0]
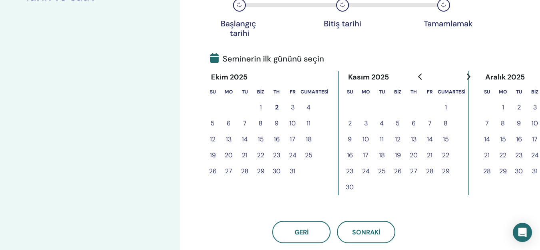
click at [275, 120] on font "9" at bounding box center [277, 123] width 4 height 8
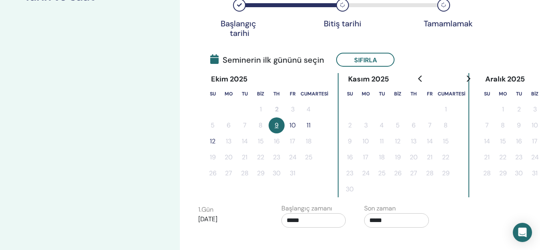
click at [292, 124] on font "10" at bounding box center [293, 125] width 6 height 8
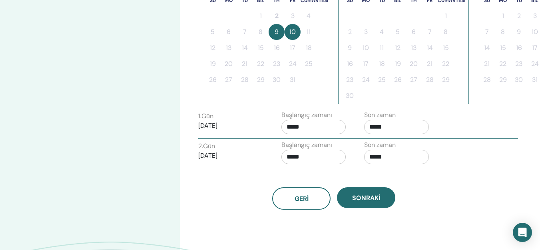
scroll to position [241, 0]
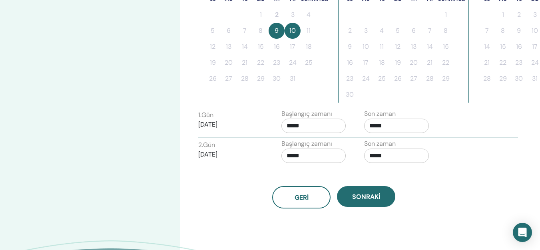
click at [312, 131] on input "*****" at bounding box center [314, 126] width 65 height 14
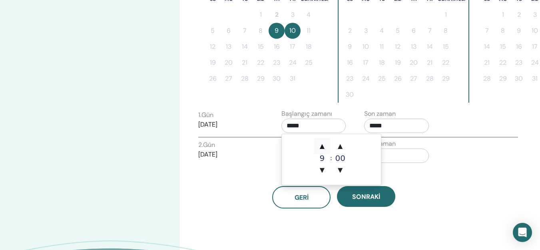
click at [324, 146] on font "▲" at bounding box center [322, 146] width 5 height 8
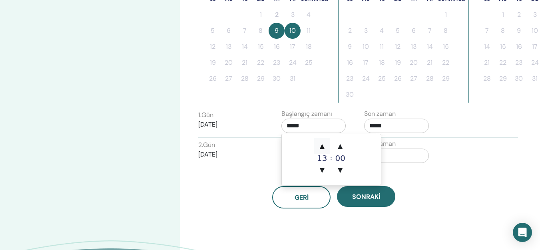
type input "*****"
click at [324, 146] on font "▲" at bounding box center [322, 146] width 5 height 8
click at [389, 126] on input "*****" at bounding box center [396, 126] width 65 height 14
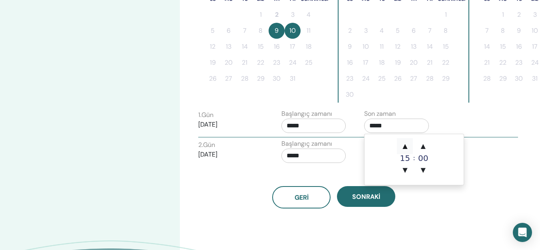
click at [406, 148] on font "▲" at bounding box center [405, 146] width 5 height 8
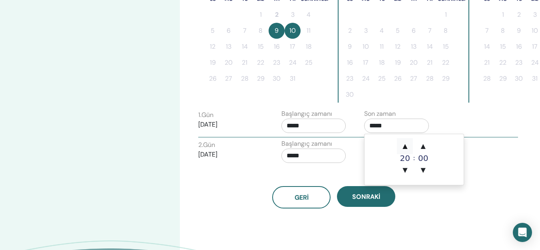
click at [406, 148] on font "▲" at bounding box center [405, 146] width 5 height 8
type input "*****"
click at [313, 156] on input "*****" at bounding box center [314, 156] width 65 height 14
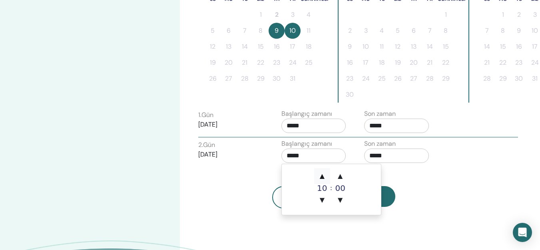
click at [322, 178] on font "▲" at bounding box center [322, 176] width 5 height 8
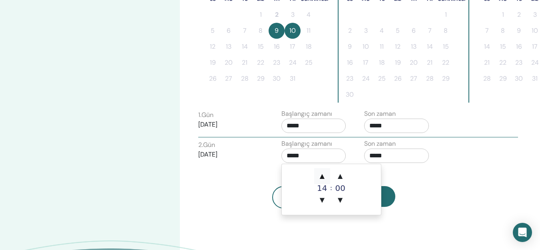
type input "*****"
click at [322, 178] on font "▲" at bounding box center [322, 176] width 5 height 8
click at [320, 199] on font "▼" at bounding box center [322, 200] width 5 height 8
click at [409, 155] on input "*****" at bounding box center [396, 156] width 65 height 14
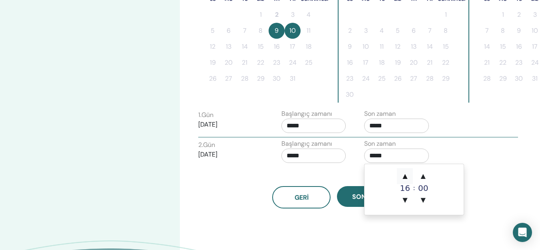
click at [406, 176] on font "▲" at bounding box center [405, 176] width 5 height 8
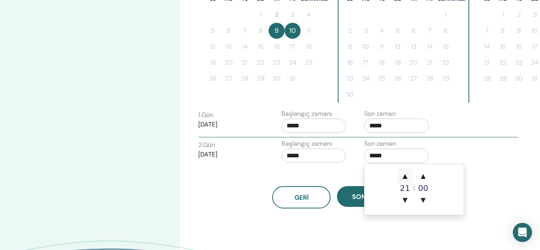
click at [406, 176] on font "▲" at bounding box center [405, 176] width 5 height 8
type input "*****"
click at [522, 150] on div "2. Gün ​ 2025/10/10 Başlangıç ​​zamanı ***** Son zaman *****" at bounding box center [358, 153] width 332 height 28
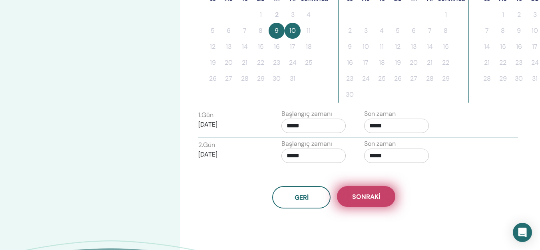
click at [372, 200] on font "Sonraki" at bounding box center [366, 197] width 28 height 8
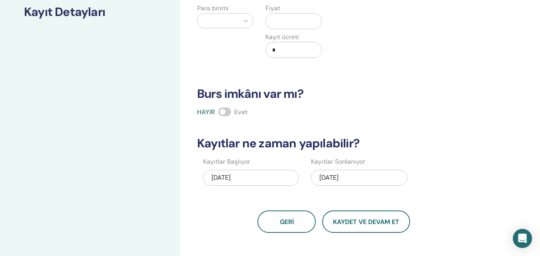
scroll to position [121, 0]
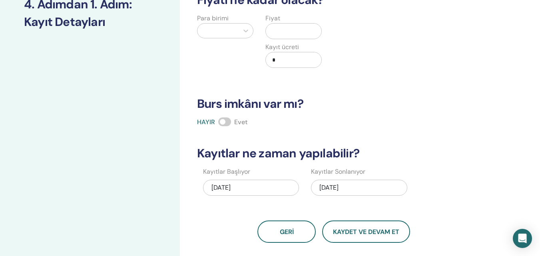
click at [230, 18] on div "Para birimi" at bounding box center [225, 46] width 68 height 64
click at [230, 28] on div at bounding box center [218, 30] width 33 height 11
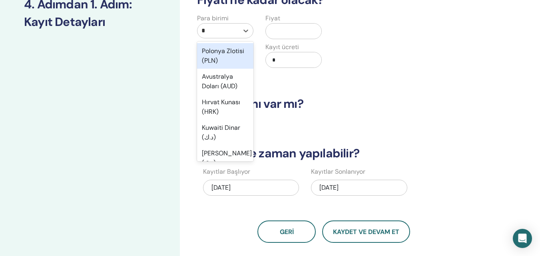
type input "**"
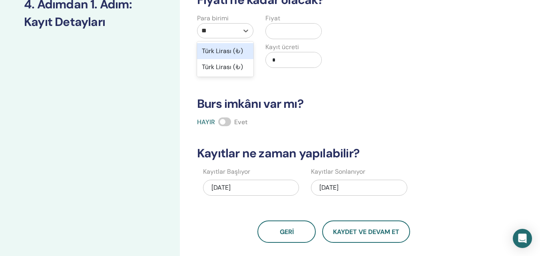
click at [220, 49] on font "Türk Lirası (₺)" at bounding box center [222, 51] width 41 height 8
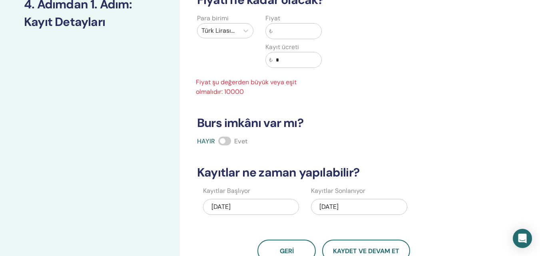
click at [304, 32] on input "text" at bounding box center [297, 31] width 49 height 15
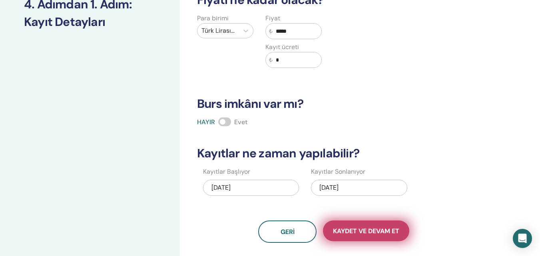
type input "*****"
click at [388, 232] on font "Kaydet ve Devam Et" at bounding box center [366, 231] width 66 height 8
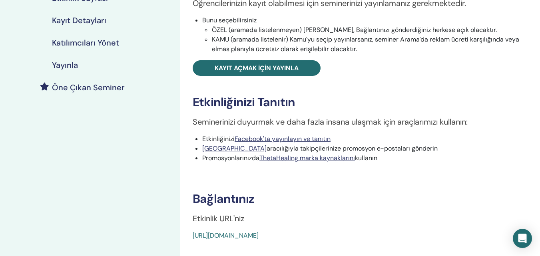
scroll to position [157, 0]
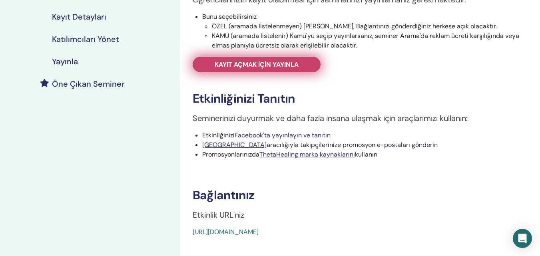
click at [222, 65] on font "Kayıt açmak için yayınla" at bounding box center [257, 64] width 84 height 8
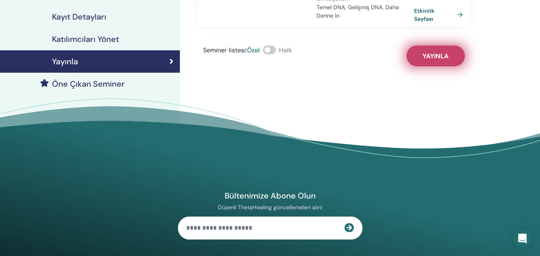
click at [433, 60] on font "Yayınla" at bounding box center [436, 56] width 26 height 8
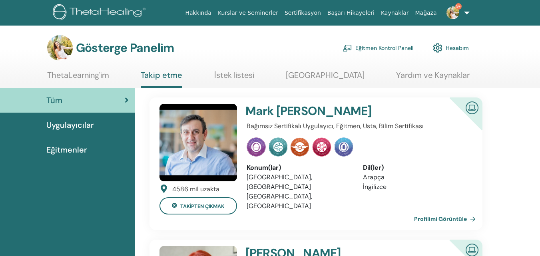
click at [386, 45] on font "Eğitmen Kontrol Paneli" at bounding box center [385, 48] width 58 height 7
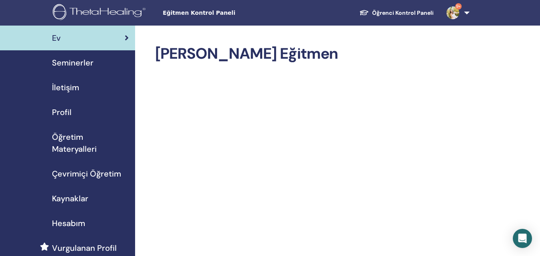
click at [84, 62] on font "Seminerler" at bounding box center [73, 63] width 42 height 10
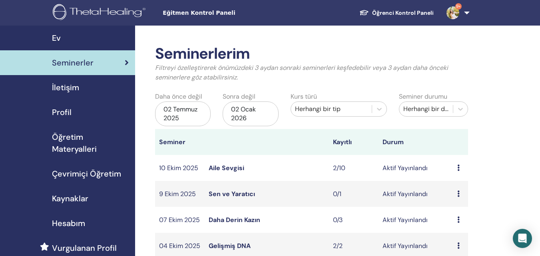
click at [459, 193] on icon at bounding box center [459, 194] width 2 height 6
click at [459, 209] on font "Düzenlemek" at bounding box center [464, 211] width 36 height 8
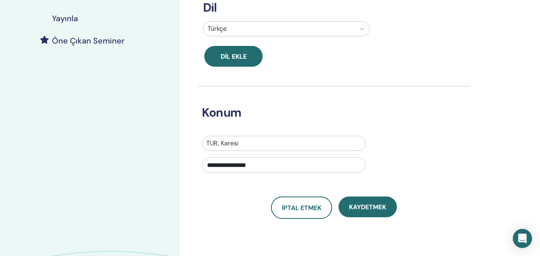
scroll to position [213, 0]
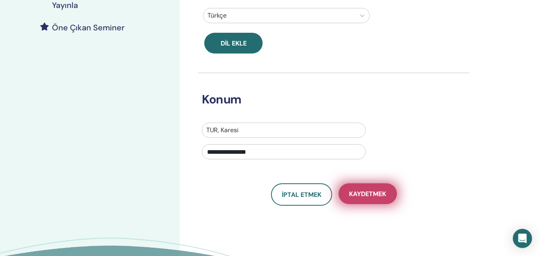
click at [378, 190] on font "Kaydetmek" at bounding box center [367, 194] width 37 height 8
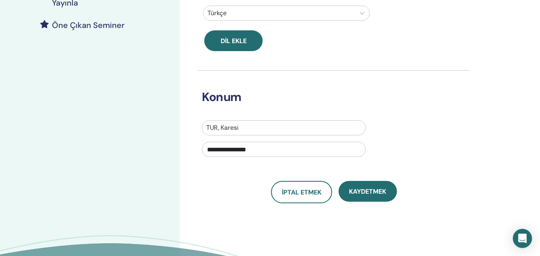
scroll to position [217, 0]
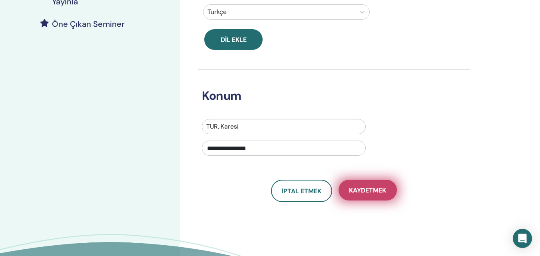
click at [373, 185] on button "Kaydetmek" at bounding box center [368, 190] width 58 height 21
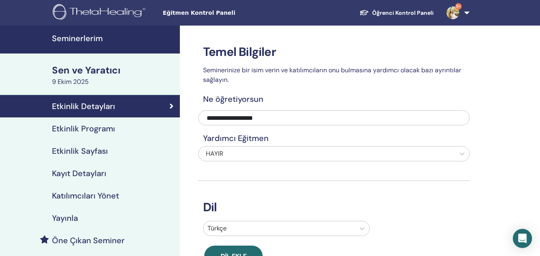
click at [88, 130] on font "Etkinlik Programı" at bounding box center [83, 129] width 63 height 10
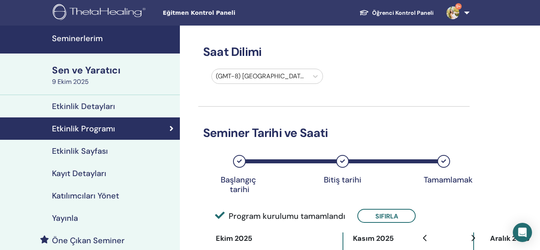
click at [91, 170] on font "Kayıt Detayları" at bounding box center [79, 173] width 54 height 10
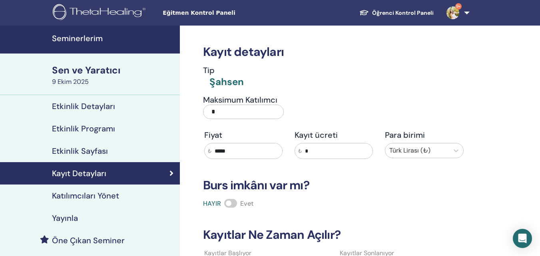
drag, startPoint x: 224, startPoint y: 115, endPoint x: 206, endPoint y: 112, distance: 18.7
click at [206, 112] on input "*" at bounding box center [243, 112] width 81 height 14
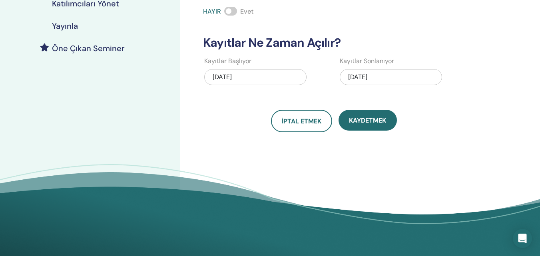
scroll to position [209, 0]
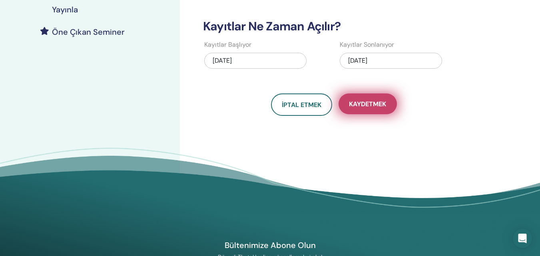
type input "*"
click at [373, 102] on font "Kaydetmek" at bounding box center [367, 104] width 37 height 8
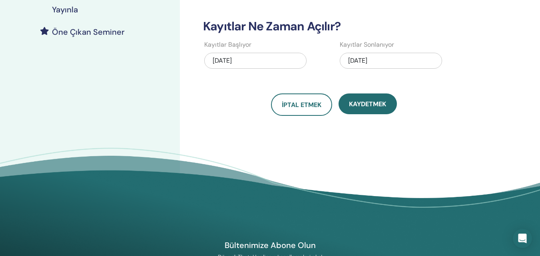
scroll to position [0, 0]
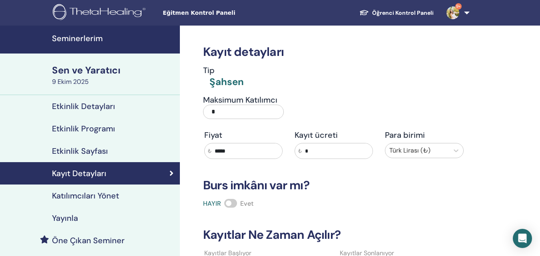
click at [91, 34] on font "Seminerlerim" at bounding box center [77, 38] width 51 height 10
